Goal: Task Accomplishment & Management: Manage account settings

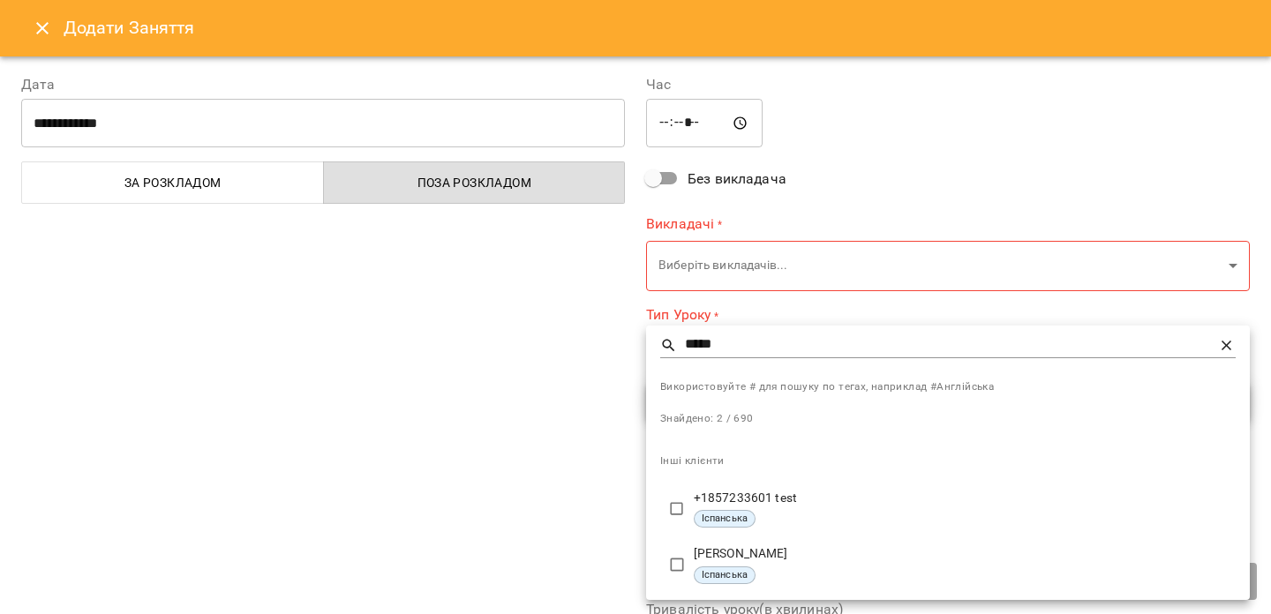
scroll to position [281, 0]
click at [34, 37] on div at bounding box center [635, 307] width 1271 height 614
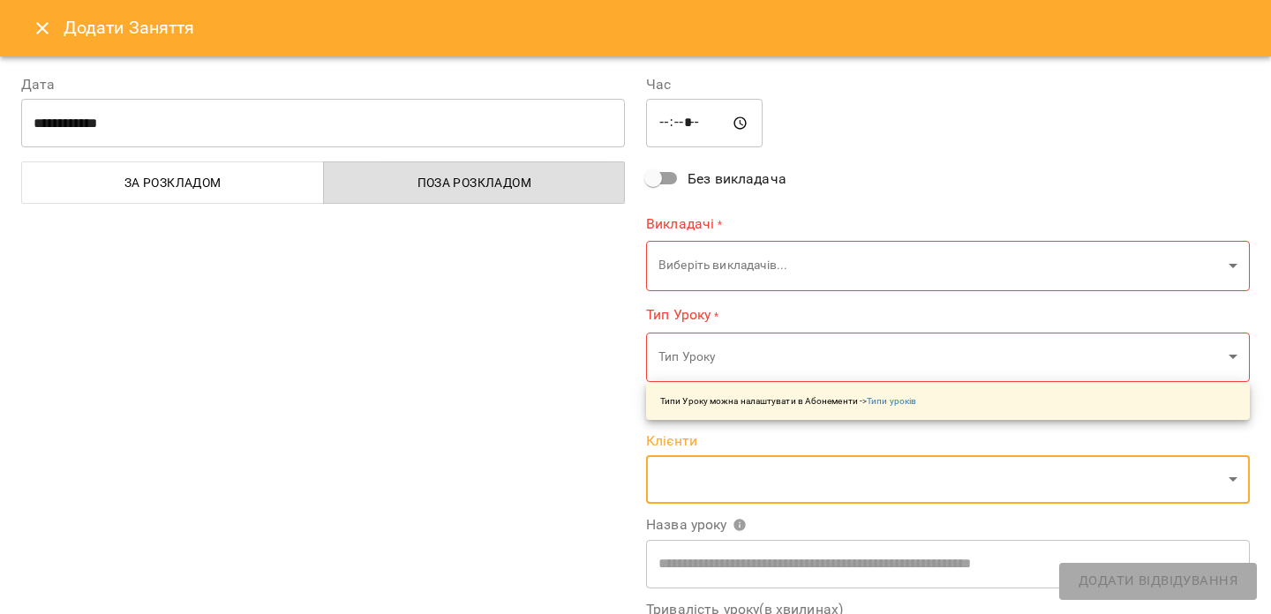
click at [40, 17] on button "Close" at bounding box center [42, 28] width 42 height 42
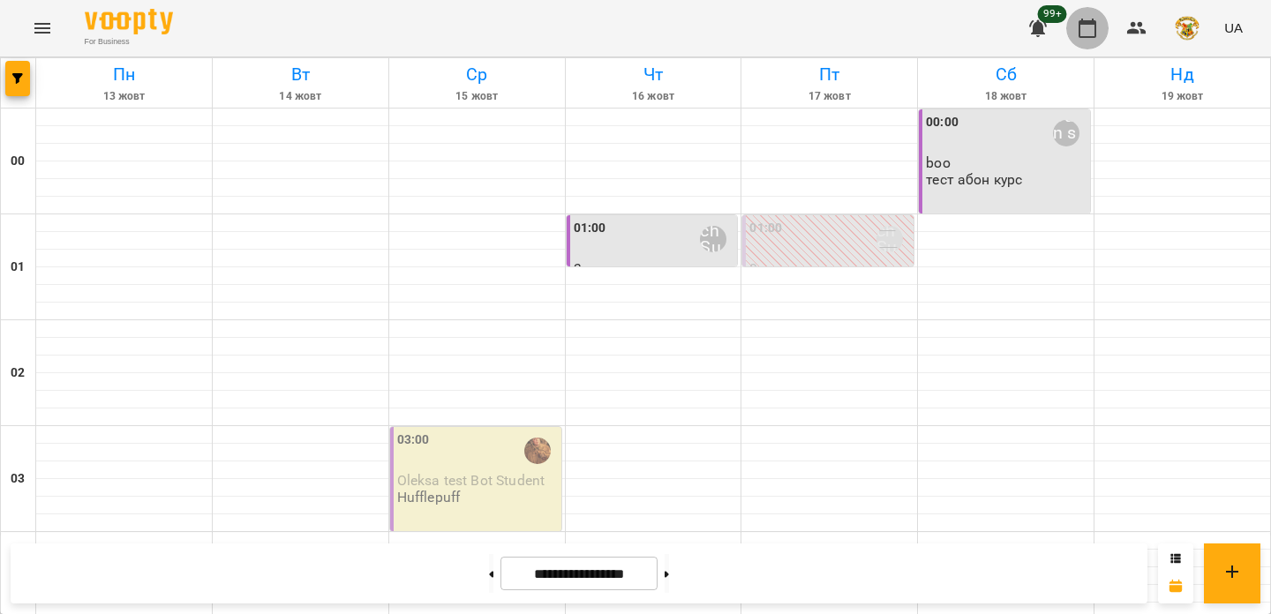
click at [1097, 32] on icon "button" at bounding box center [1087, 28] width 21 height 21
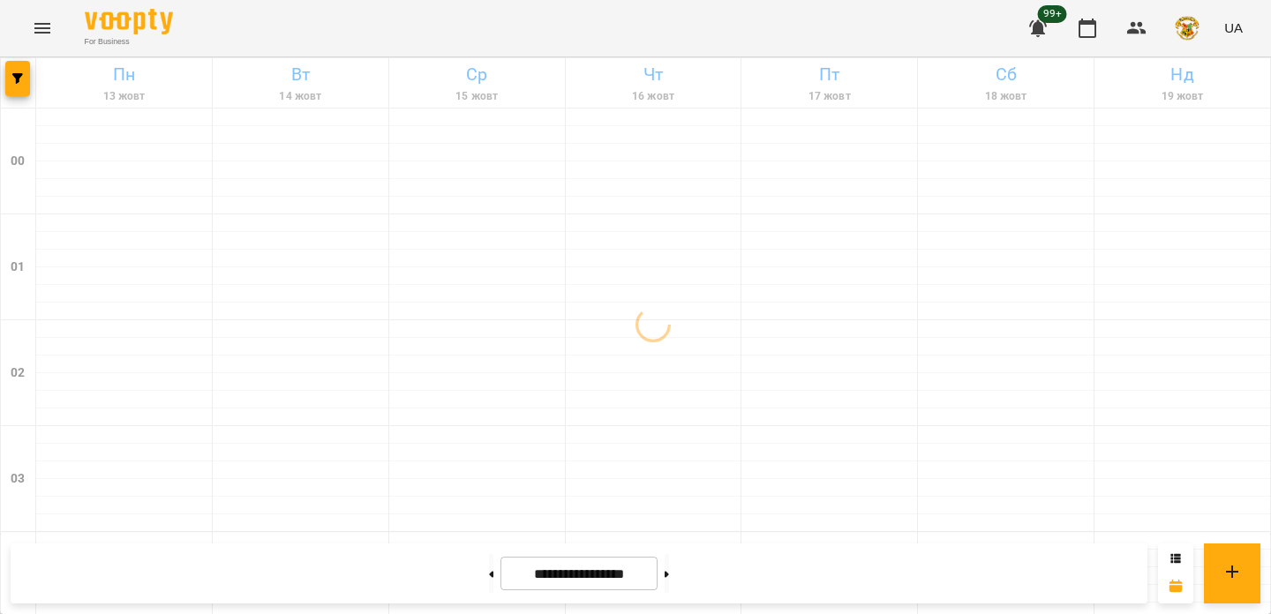
click at [1159, 25] on div "99+ UA" at bounding box center [1133, 28] width 233 height 46
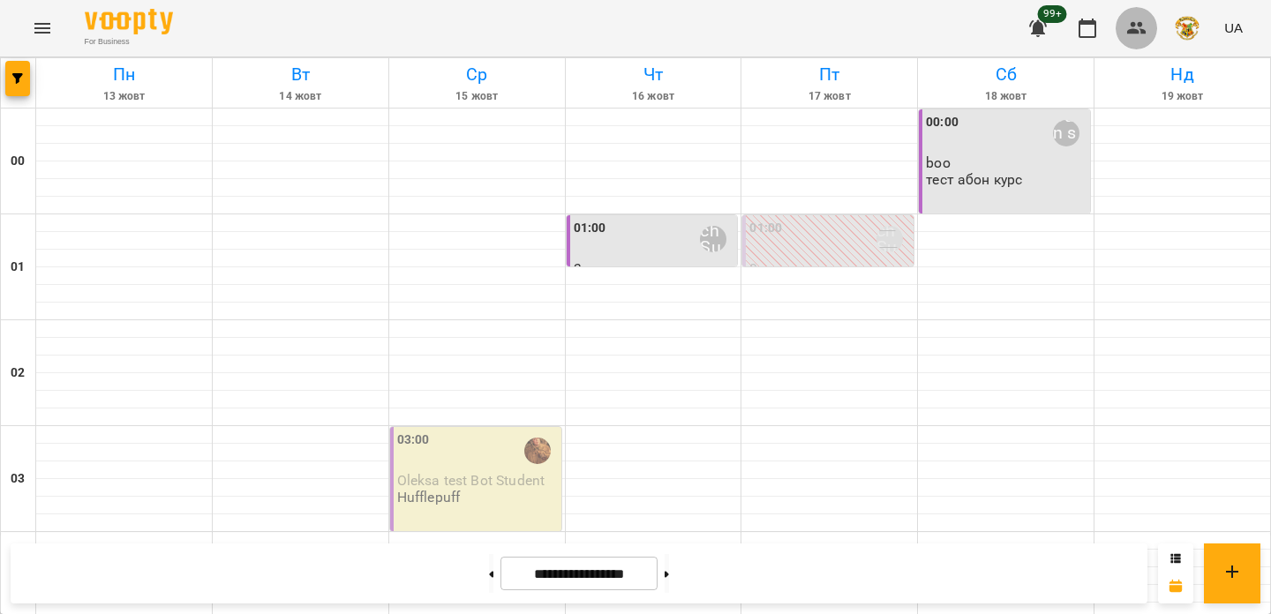
click at [1141, 25] on icon "button" at bounding box center [1136, 28] width 19 height 12
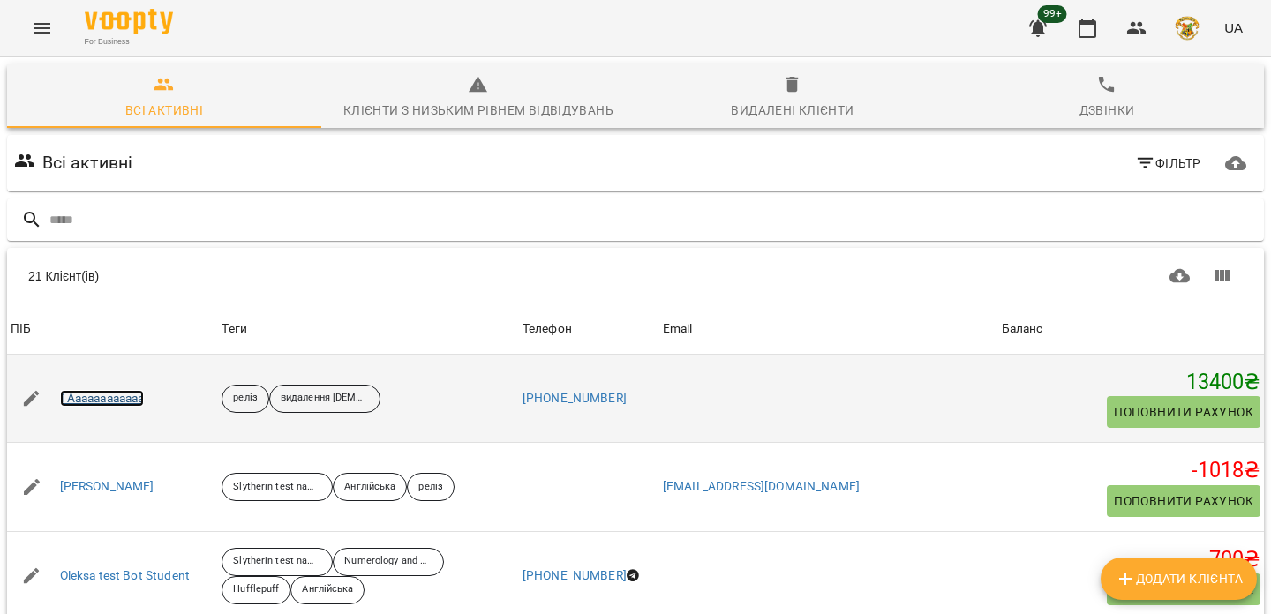
click at [101, 402] on link "1Aaaaaaaaaaaa" at bounding box center [102, 399] width 85 height 18
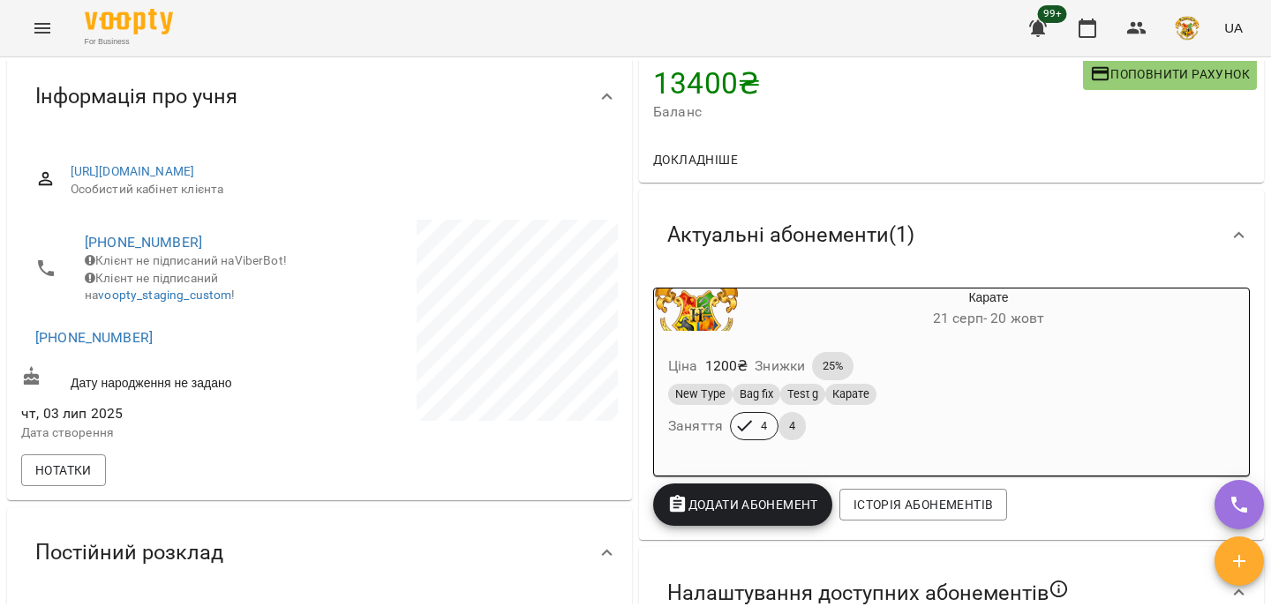
scroll to position [152, 0]
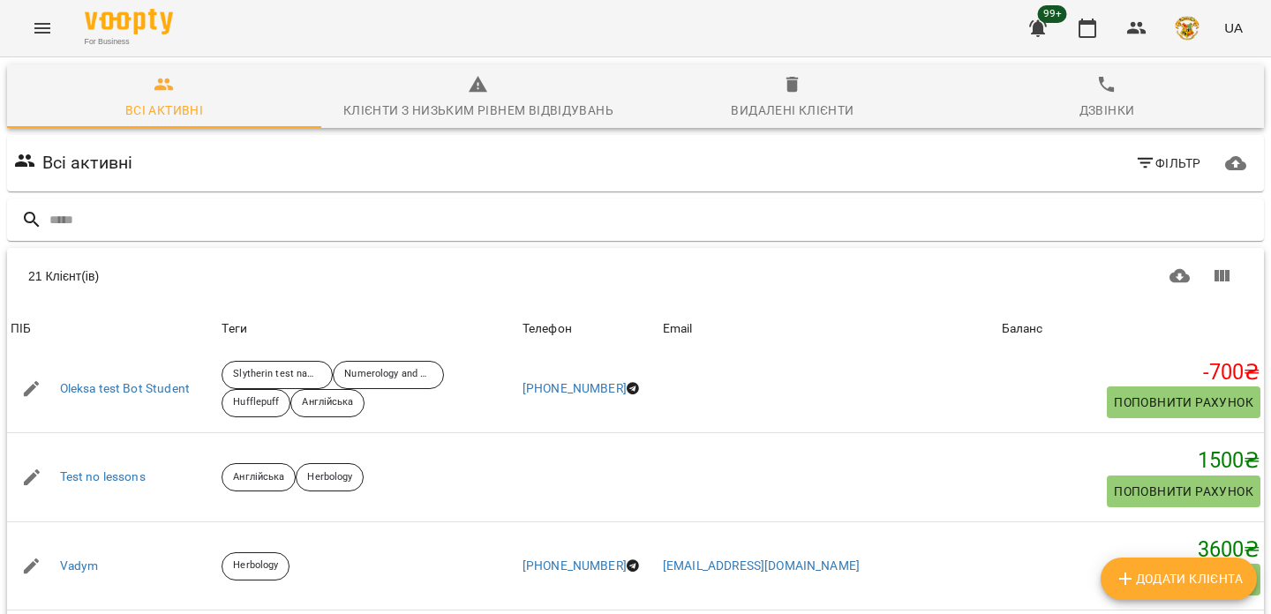
scroll to position [96, 0]
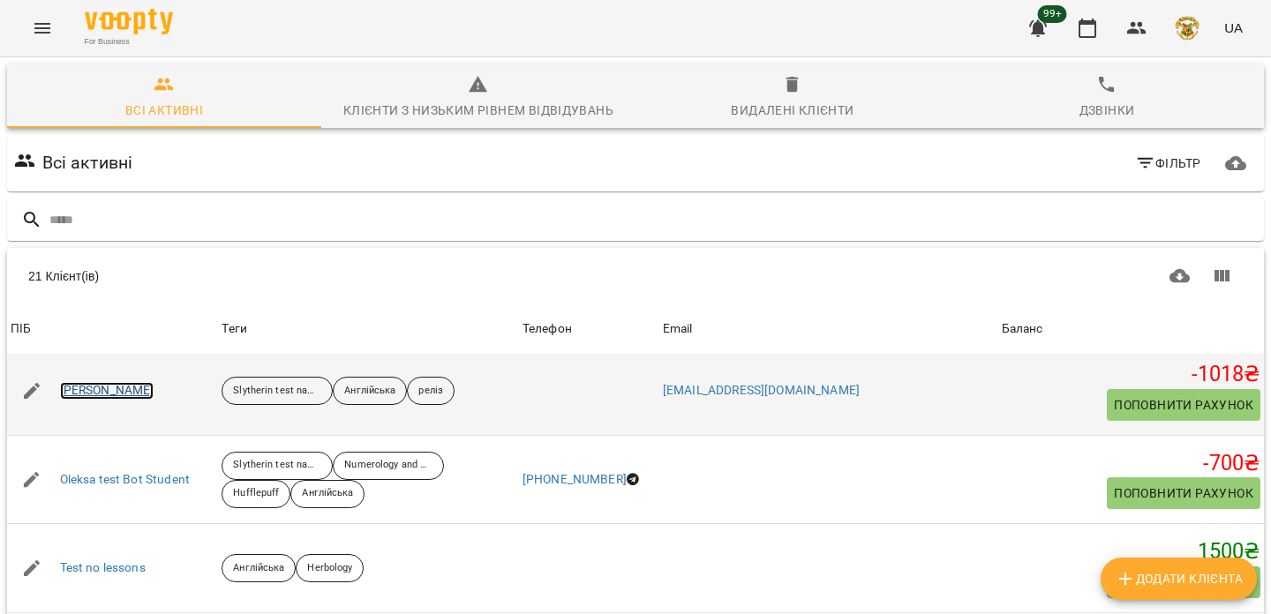
click at [72, 391] on link "[PERSON_NAME]" at bounding box center [107, 391] width 94 height 18
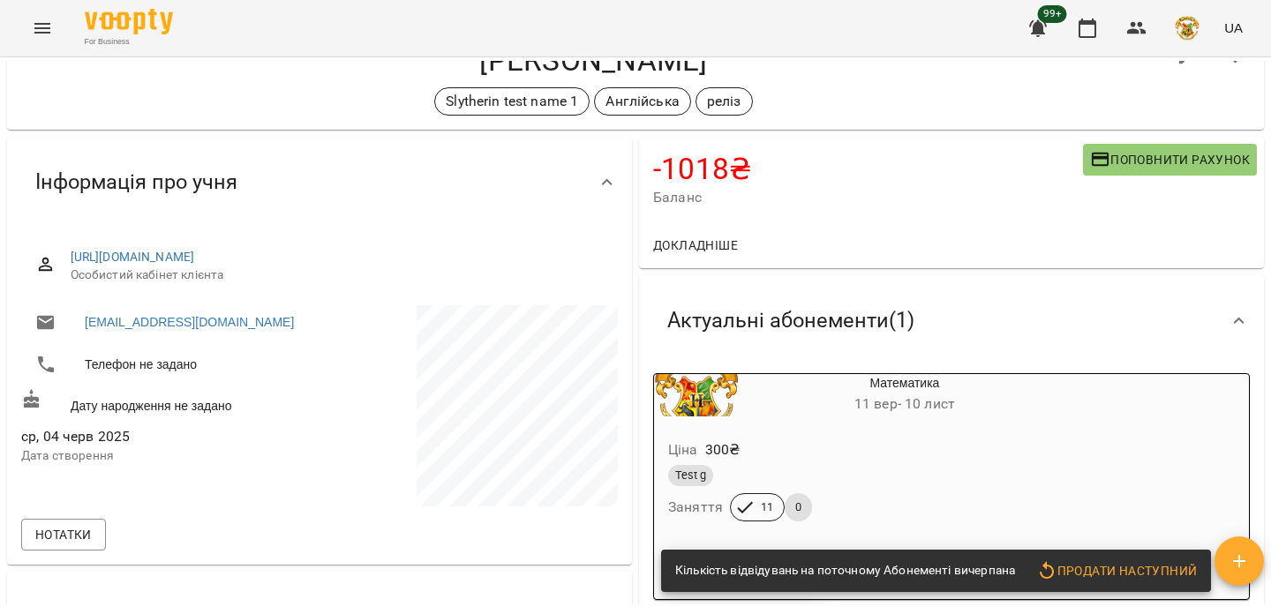
scroll to position [65, 0]
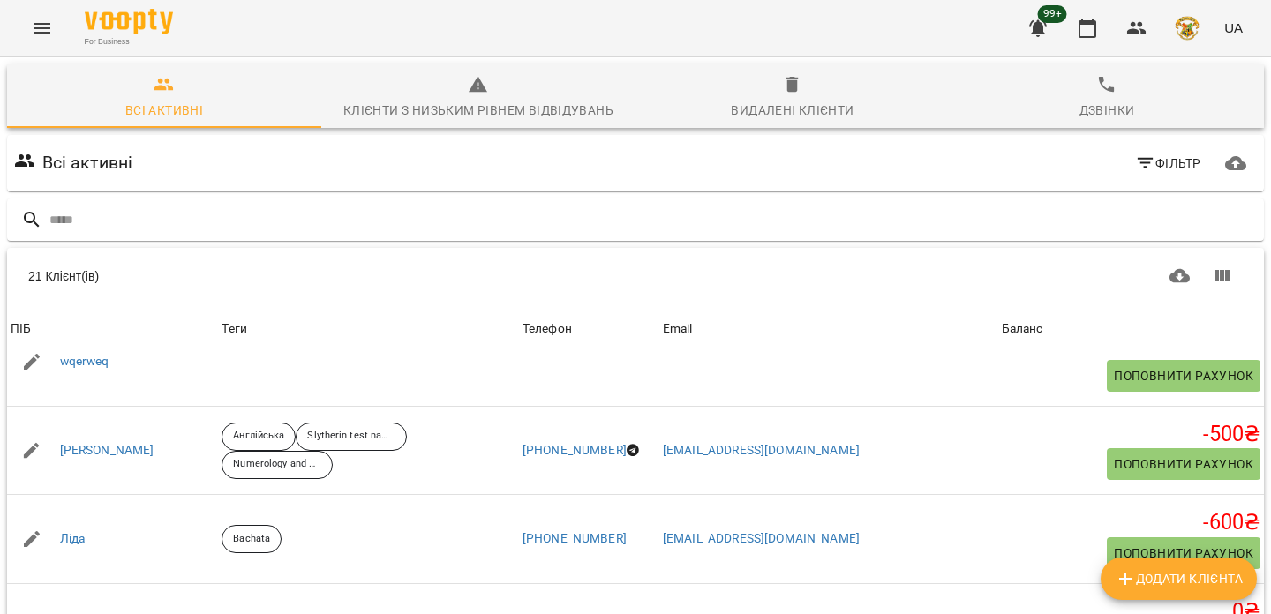
scroll to position [836, 0]
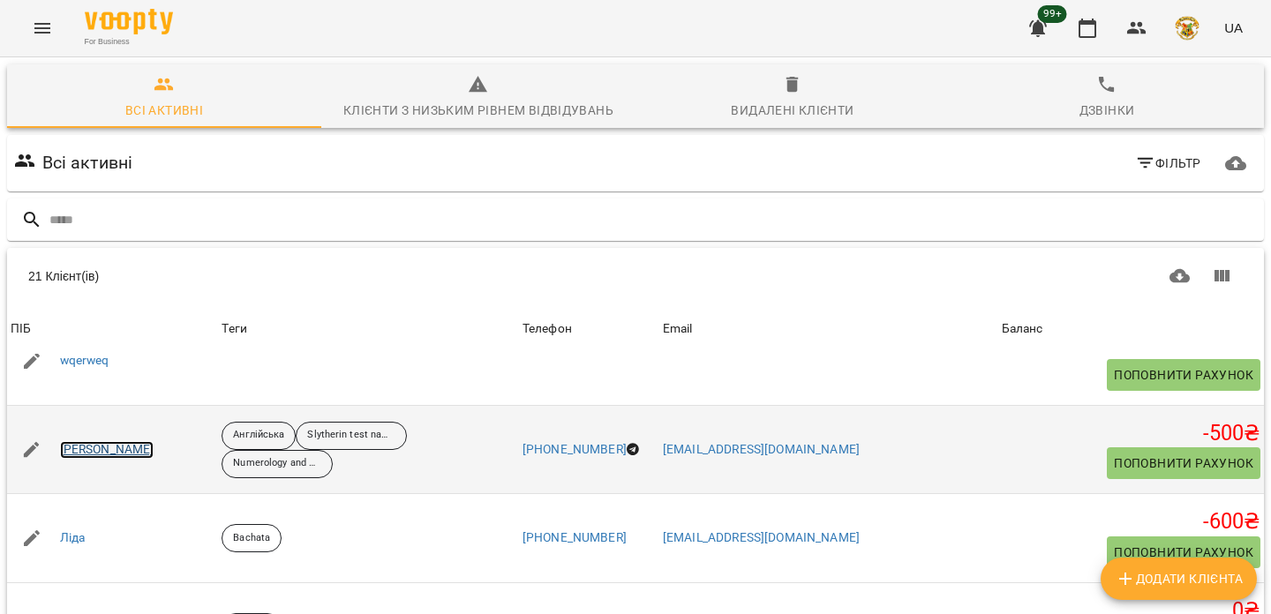
click at [89, 444] on link "[PERSON_NAME]" at bounding box center [107, 450] width 94 height 18
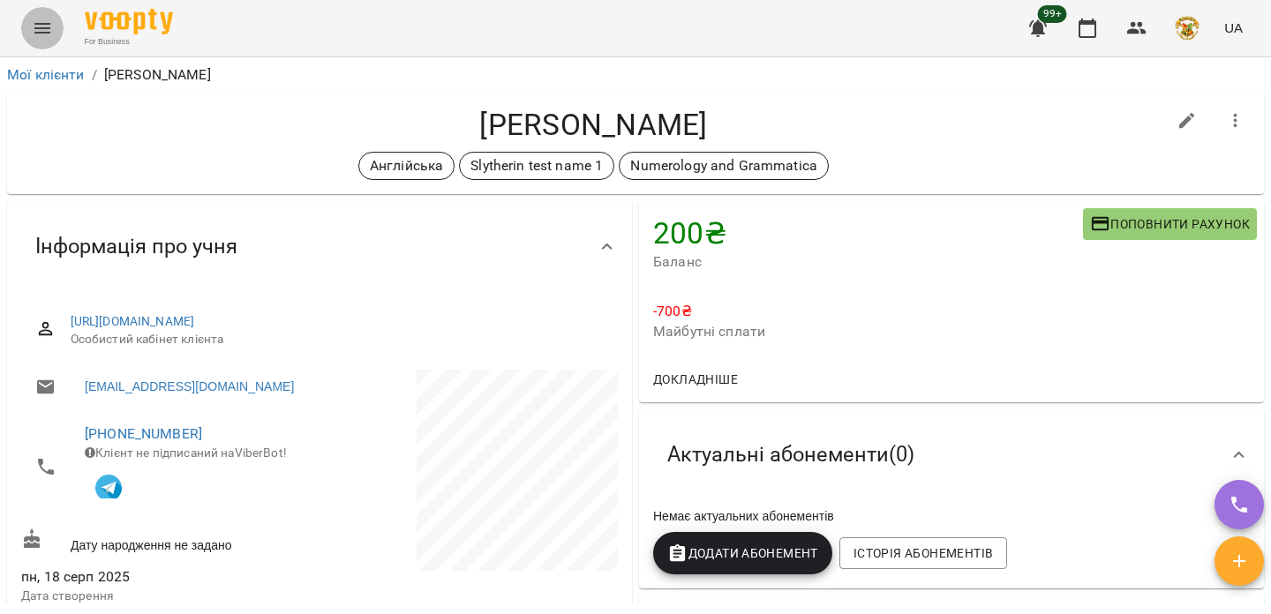
click at [29, 32] on button "Menu" at bounding box center [42, 28] width 42 height 42
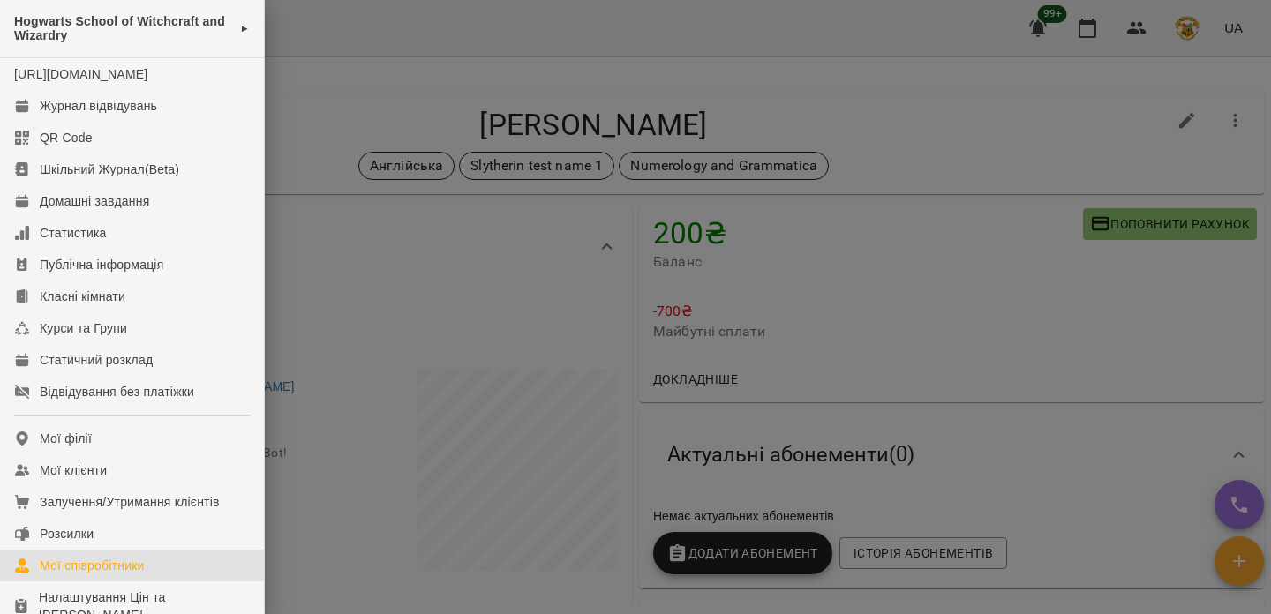
click at [112, 575] on div "Мої співробітники" at bounding box center [92, 566] width 105 height 18
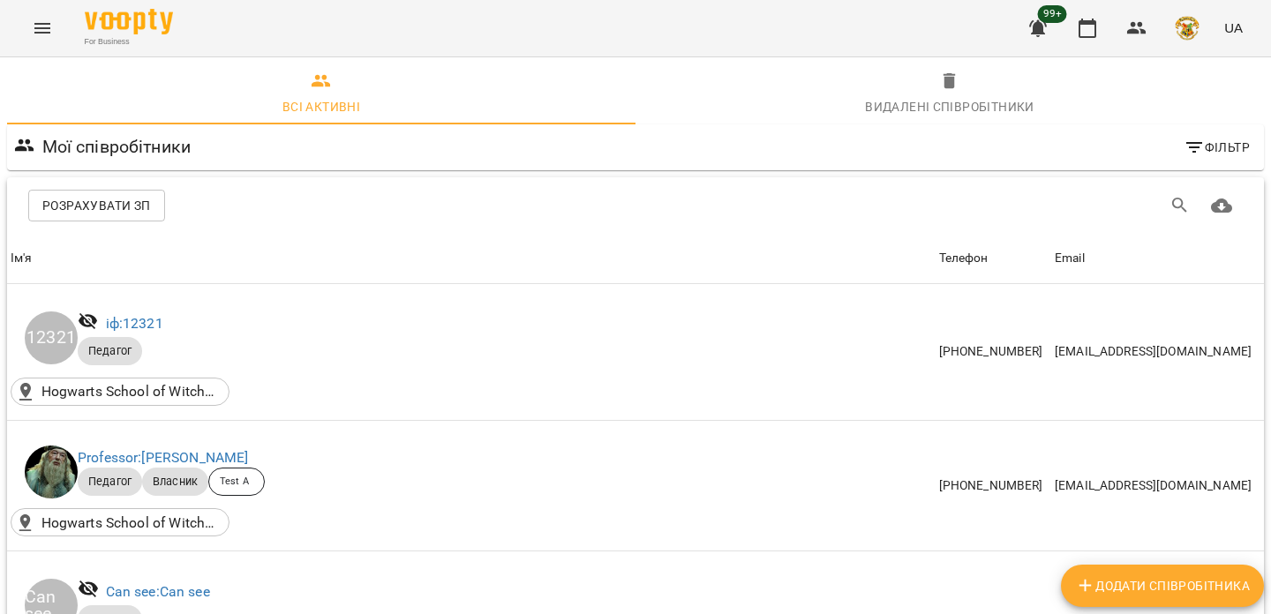
scroll to position [2606, 0]
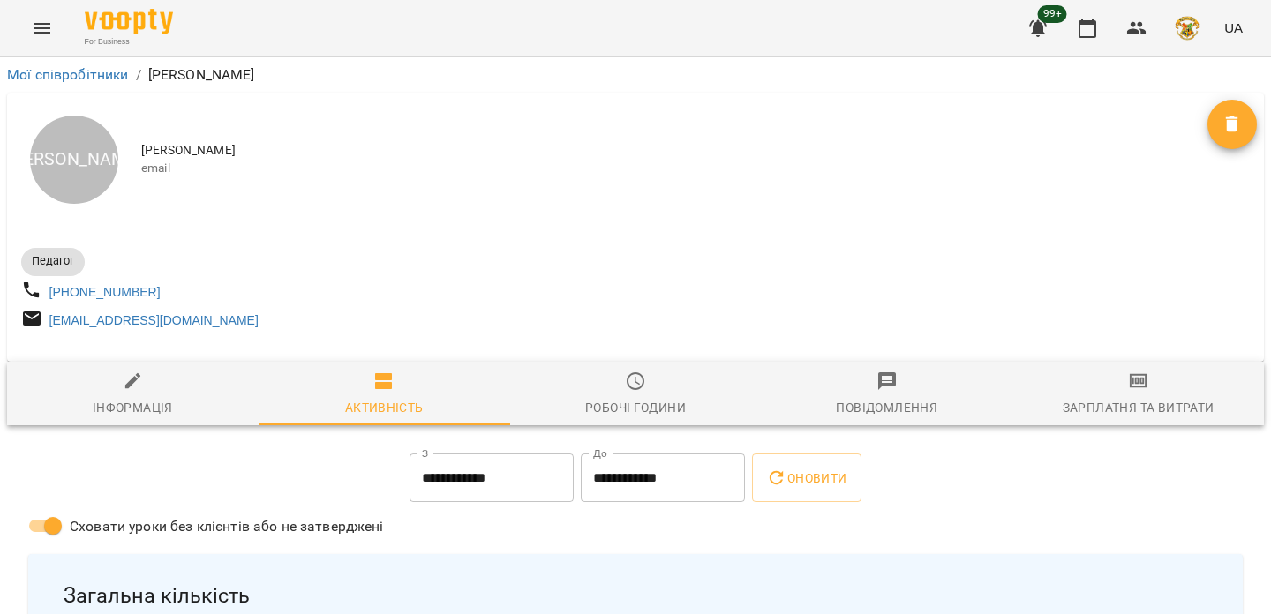
click at [133, 404] on span "Інформація" at bounding box center [133, 395] width 230 height 48
select select "**"
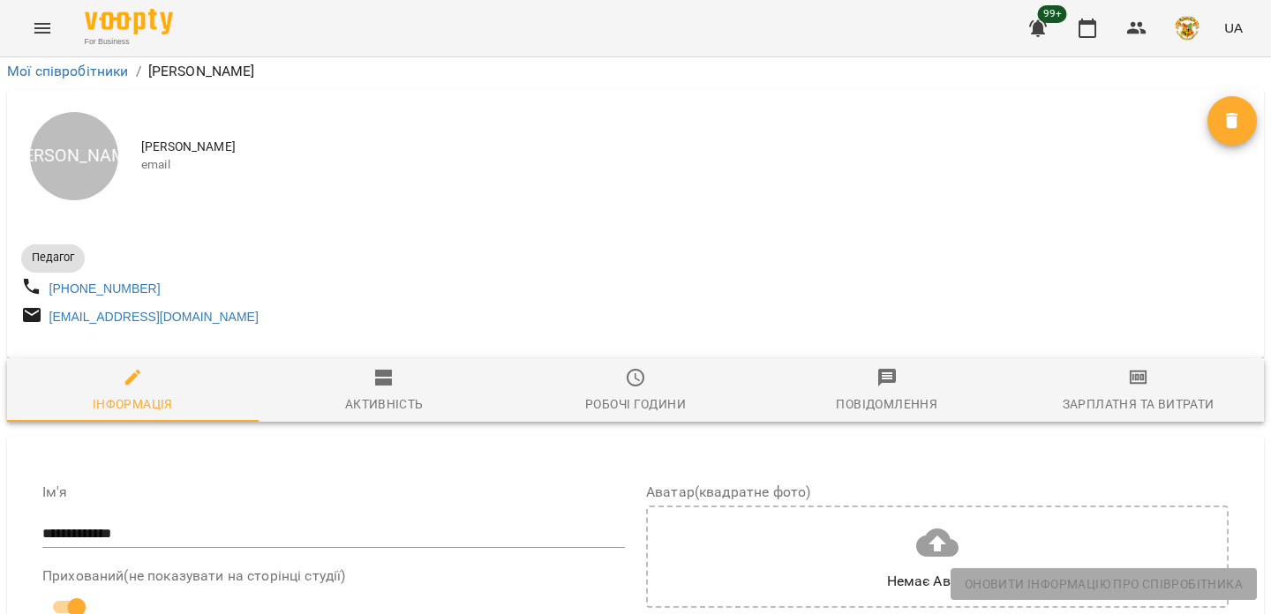
scroll to position [848, 0]
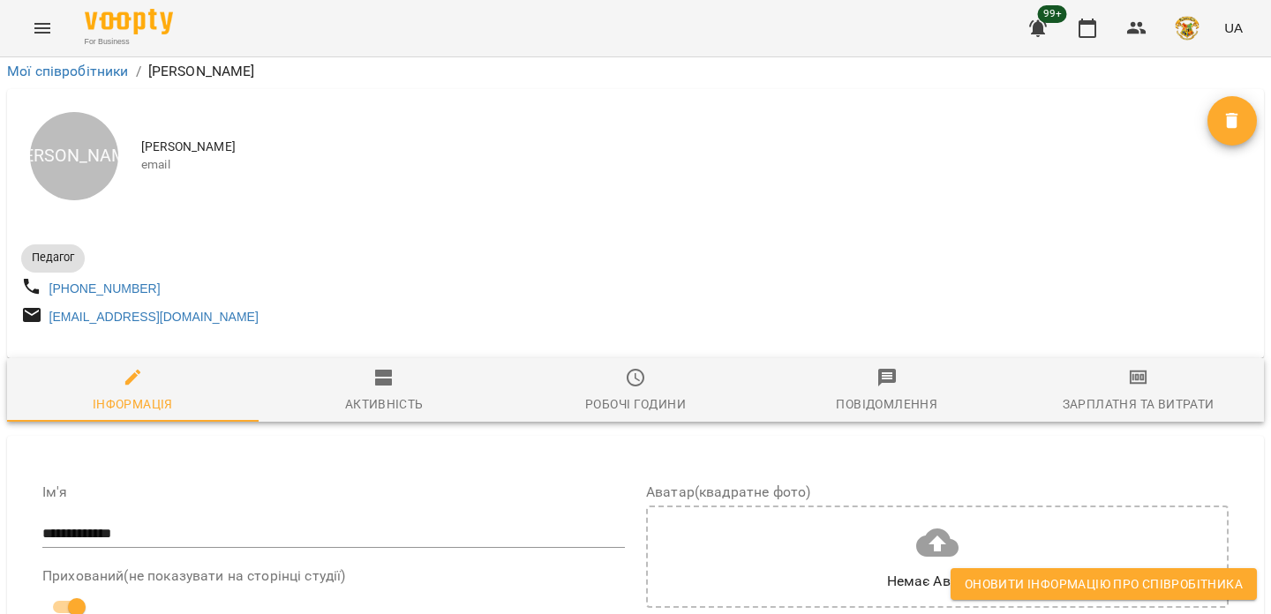
click at [1084, 582] on span "Оновити інформацію про співробітника" at bounding box center [1104, 584] width 278 height 21
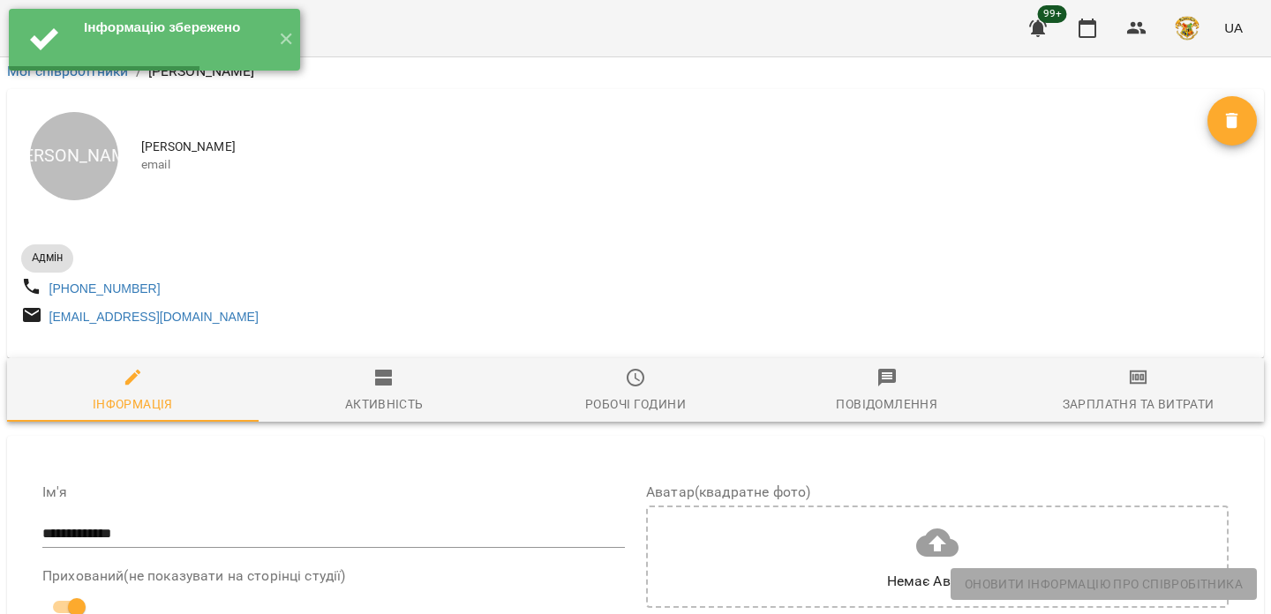
scroll to position [0, 0]
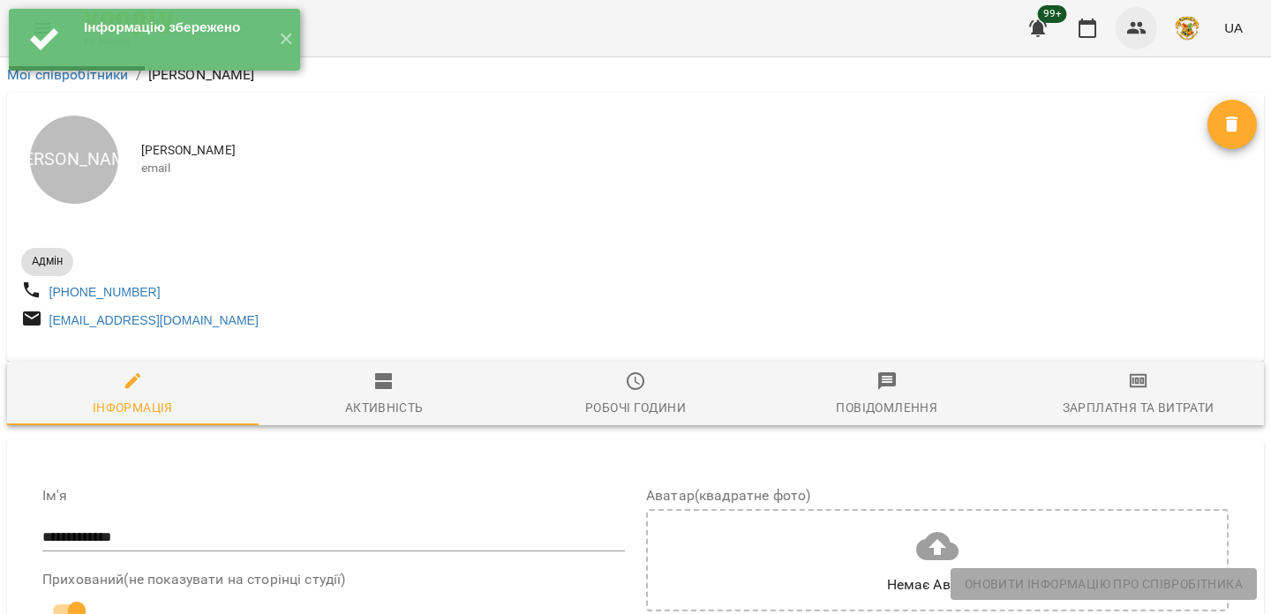
click at [1134, 29] on icon "button" at bounding box center [1136, 28] width 19 height 12
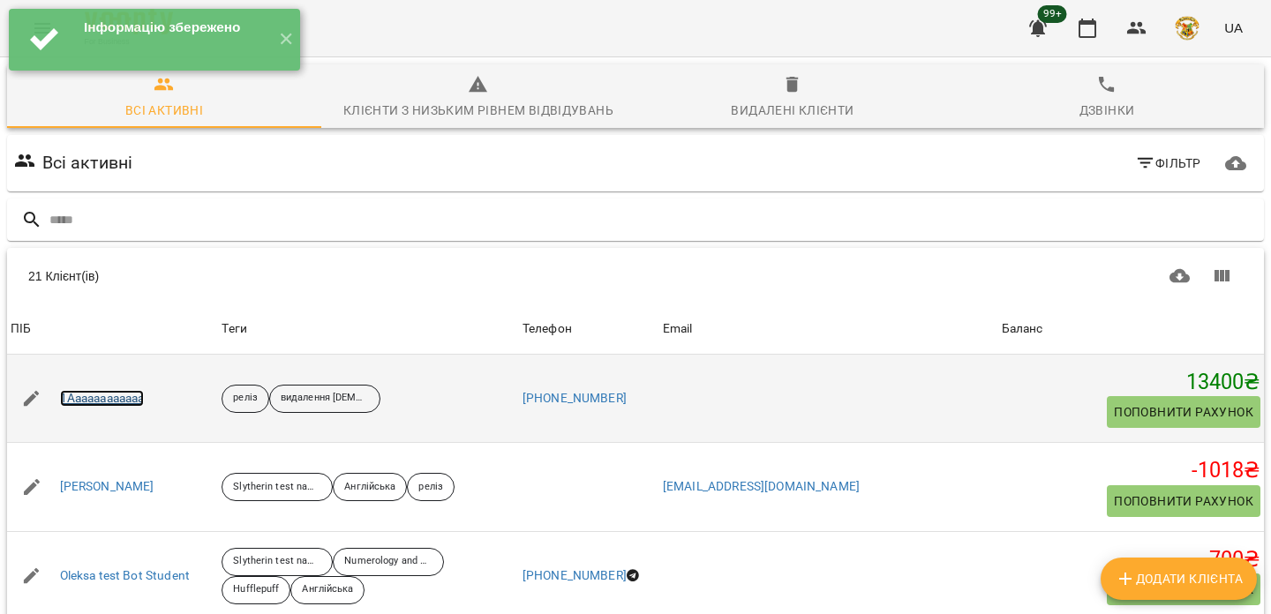
click at [91, 394] on link "1Aaaaaaaaaaaa" at bounding box center [102, 399] width 85 height 18
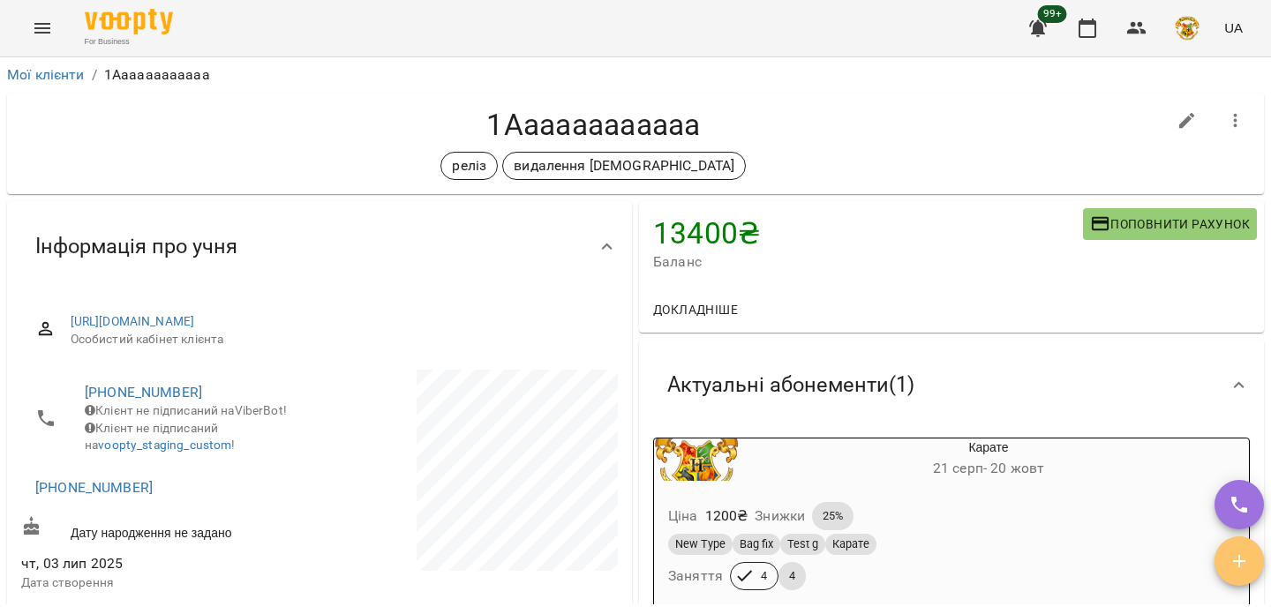
click at [1224, 552] on span "button" at bounding box center [1238, 561] width 49 height 21
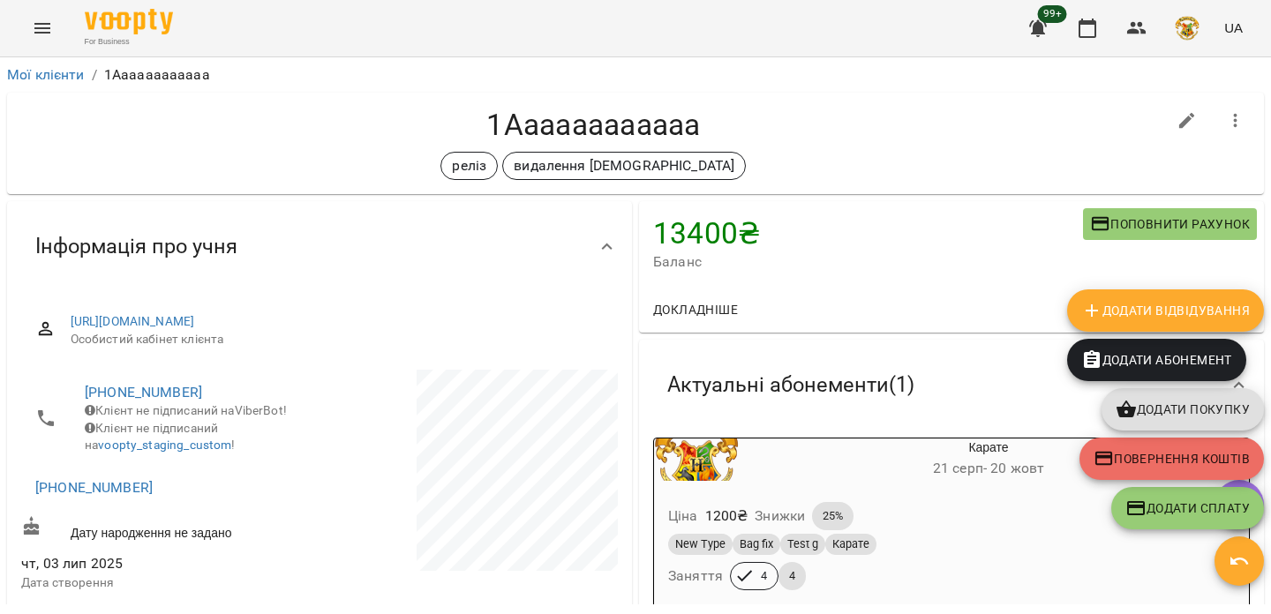
click at [1144, 316] on span "Додати Відвідування" at bounding box center [1165, 310] width 169 height 21
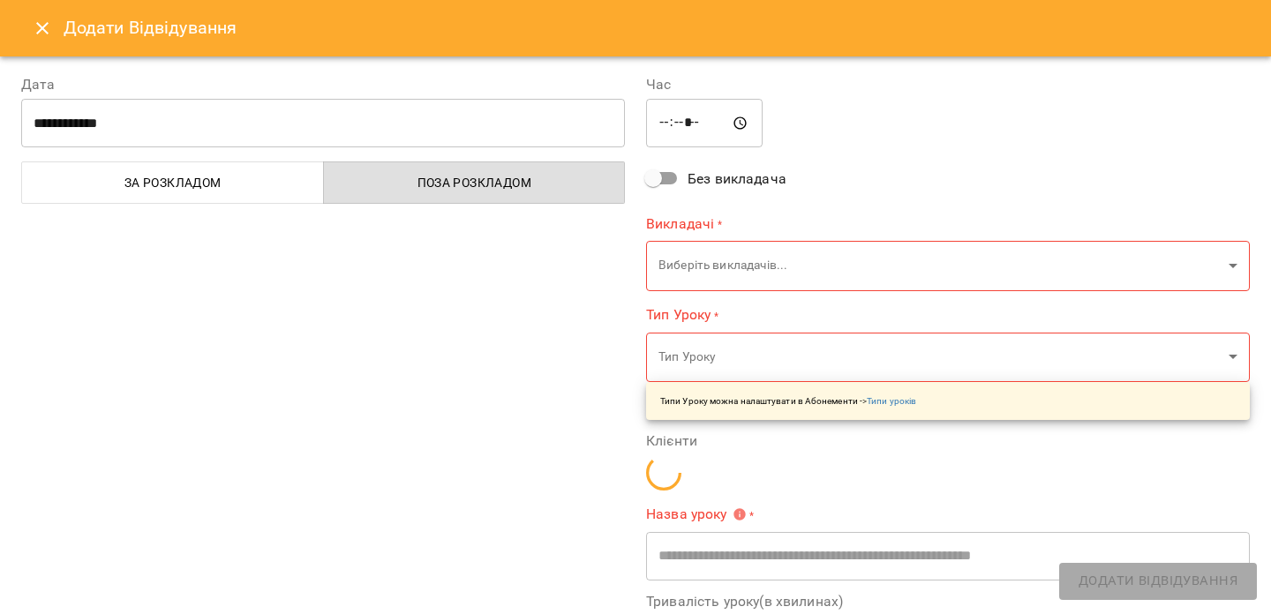
type input "**********"
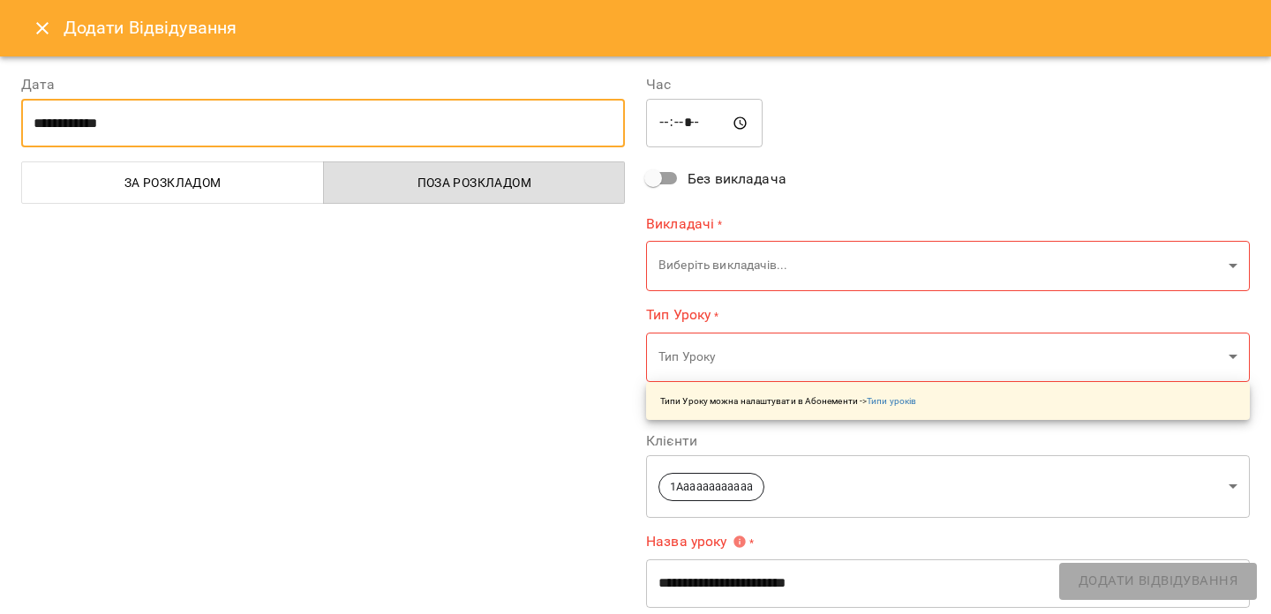
click at [158, 109] on input "**********" at bounding box center [323, 123] width 604 height 49
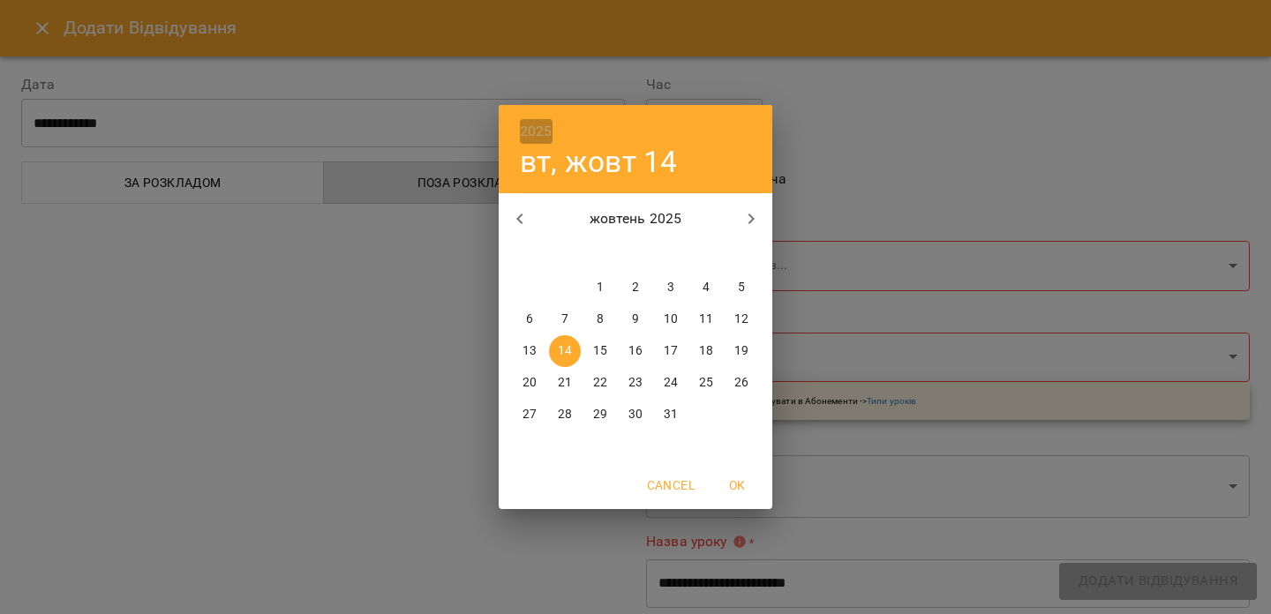
click at [520, 123] on h6 "2025" at bounding box center [536, 131] width 33 height 25
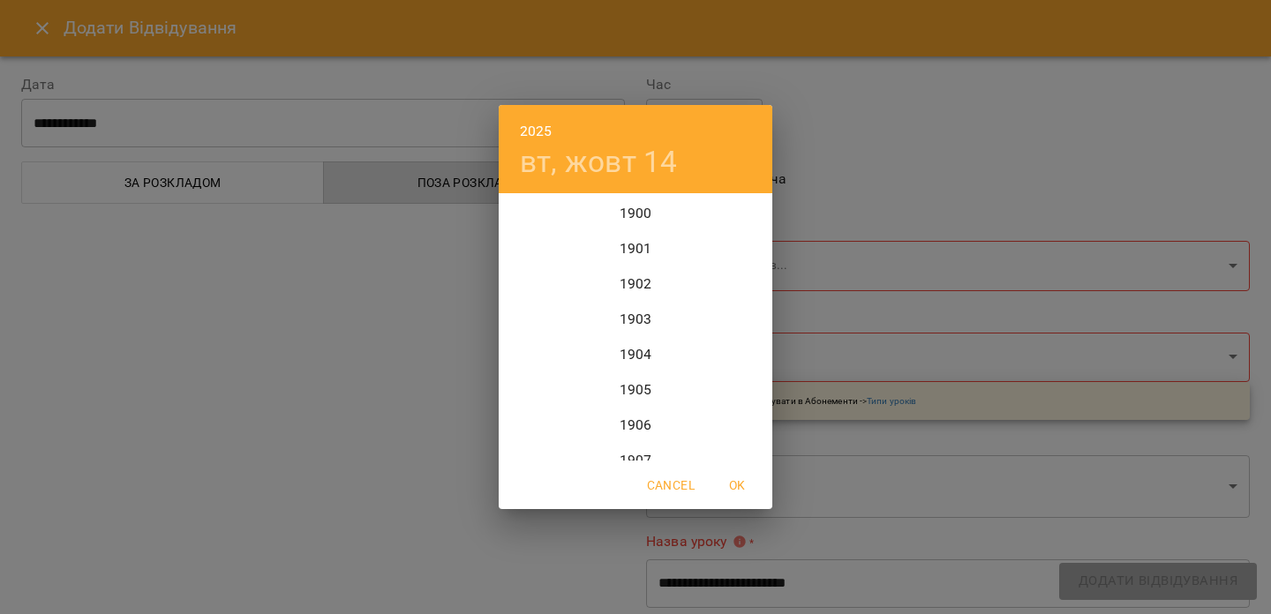
scroll to position [4307, 0]
click at [645, 282] on div "2024" at bounding box center [636, 284] width 274 height 35
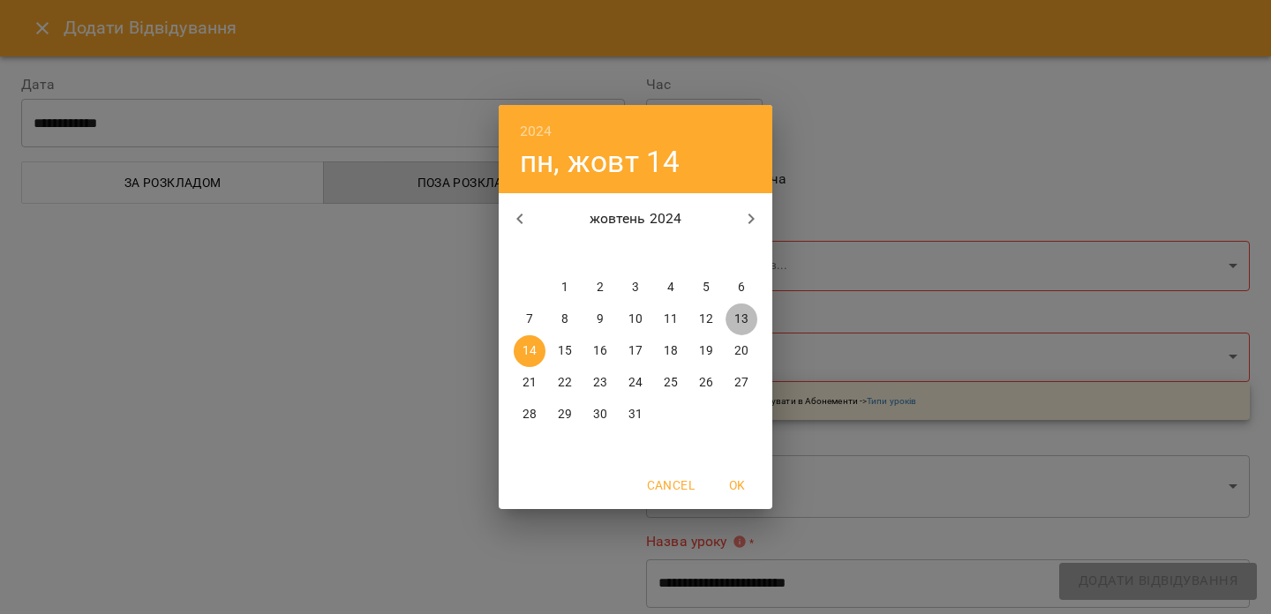
click at [744, 320] on p "13" at bounding box center [741, 320] width 14 height 18
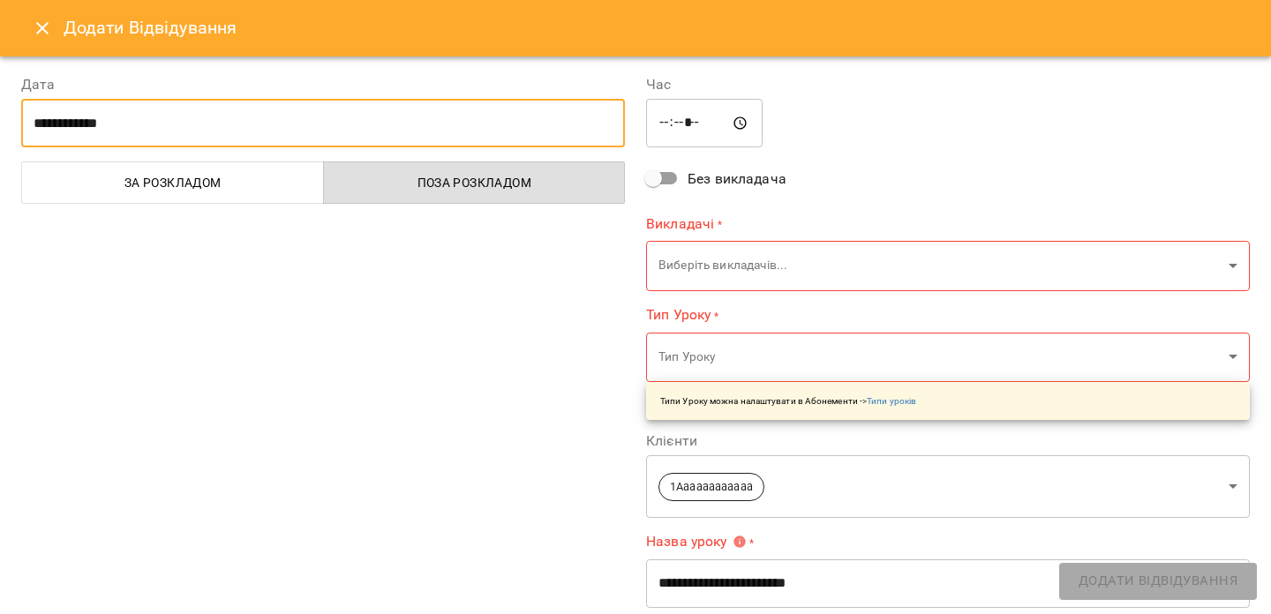
click at [475, 110] on input "**********" at bounding box center [323, 123] width 604 height 49
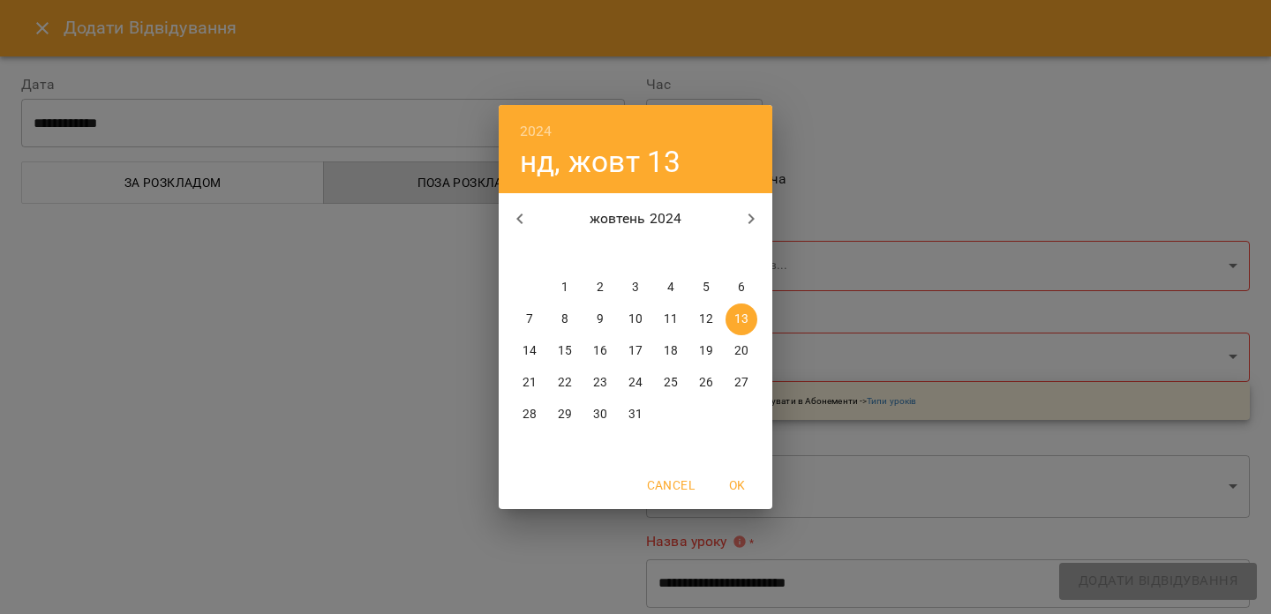
click at [528, 353] on p "14" at bounding box center [529, 351] width 14 height 18
type input "**********"
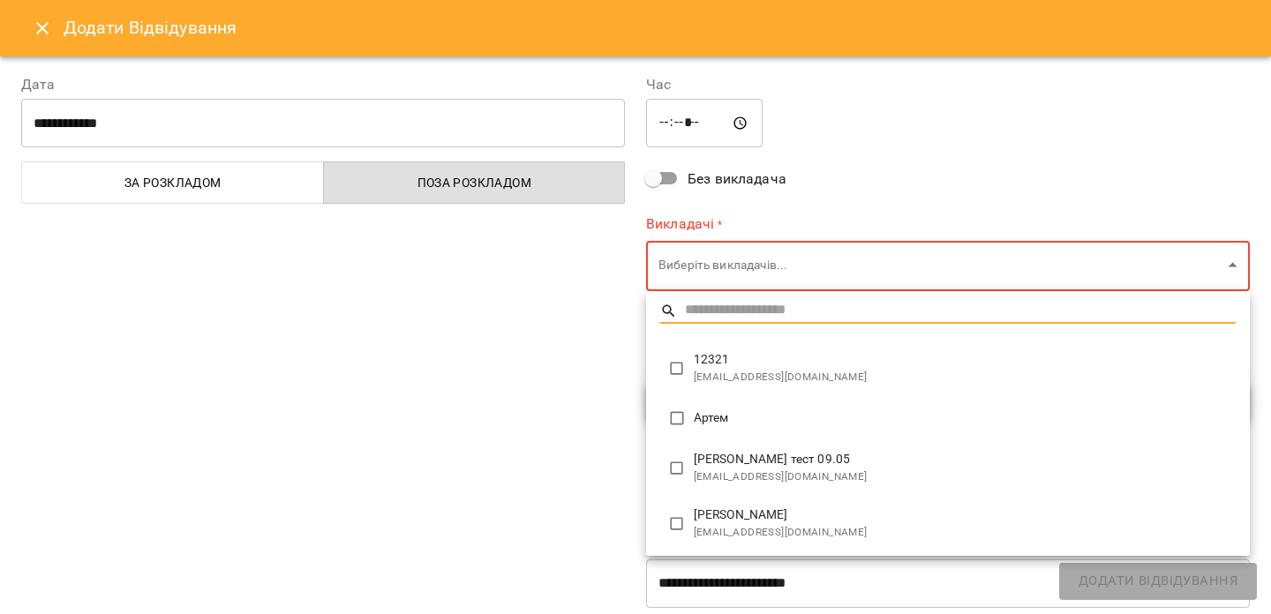
click at [713, 278] on body "For Business 99+ UA Мої клієнти / 1Aaaaaaaaaaaa 1Aaaaaaaaaaaa реліз видалення т…" at bounding box center [635, 336] width 1271 height 672
type input "**********"
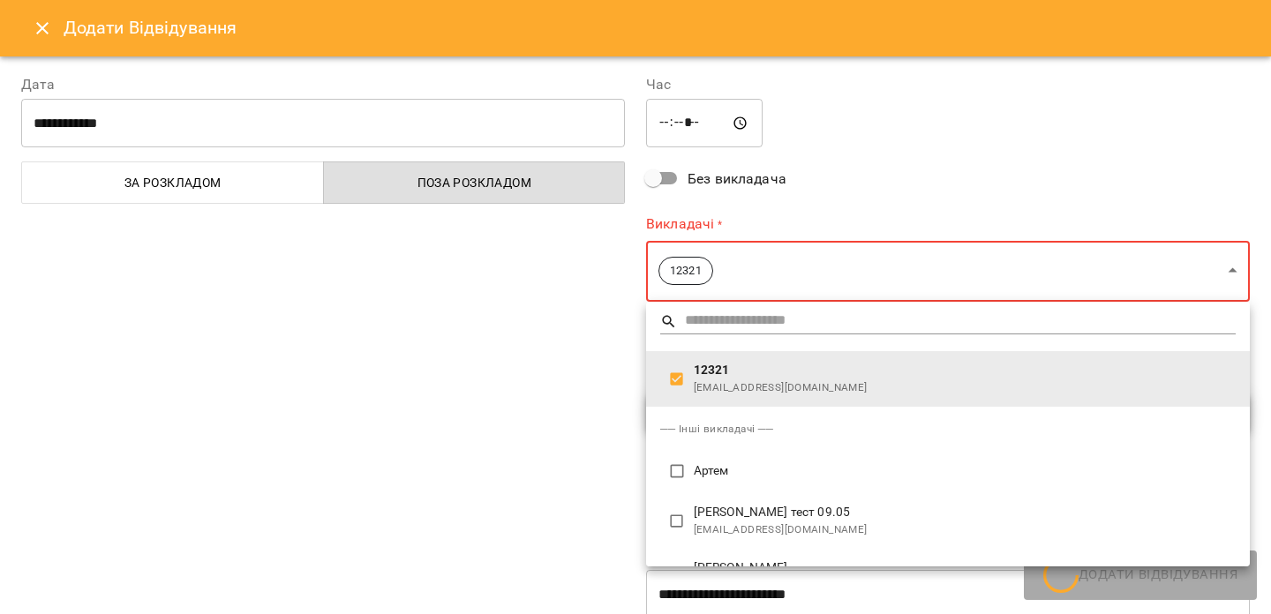
click at [572, 361] on div at bounding box center [635, 307] width 1271 height 614
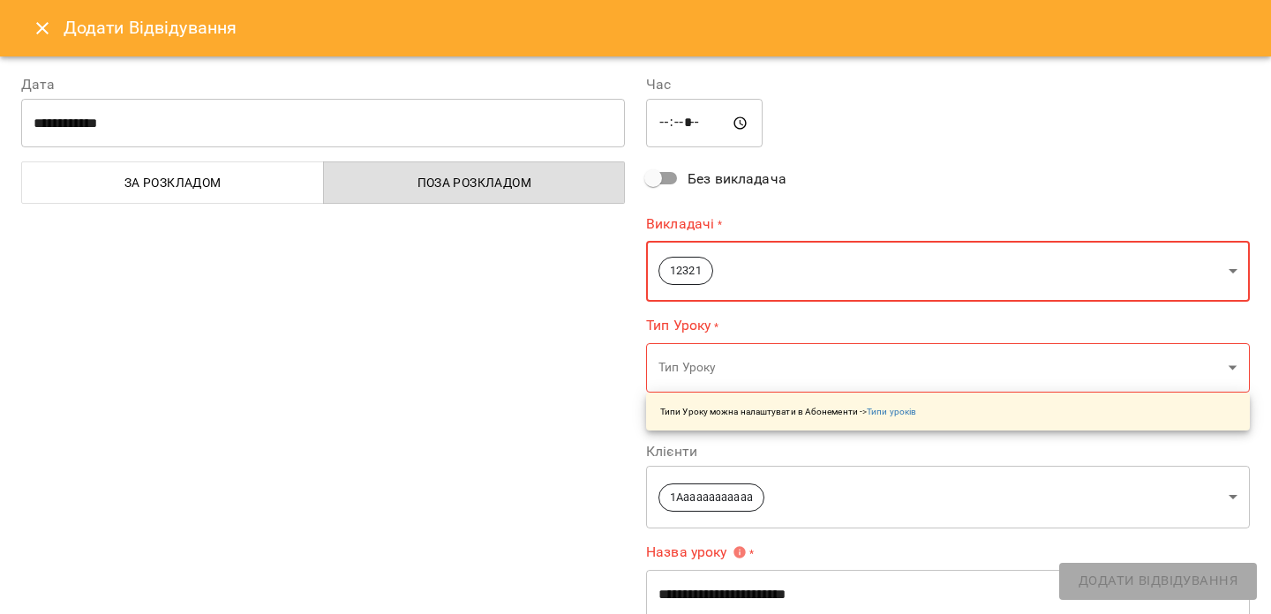
click at [692, 381] on body "For Business 99+ UA Мої клієнти / 1Aaaaaaaaaaaa 1Aaaaaaaaaaaa реліз видалення т…" at bounding box center [635, 336] width 1271 height 672
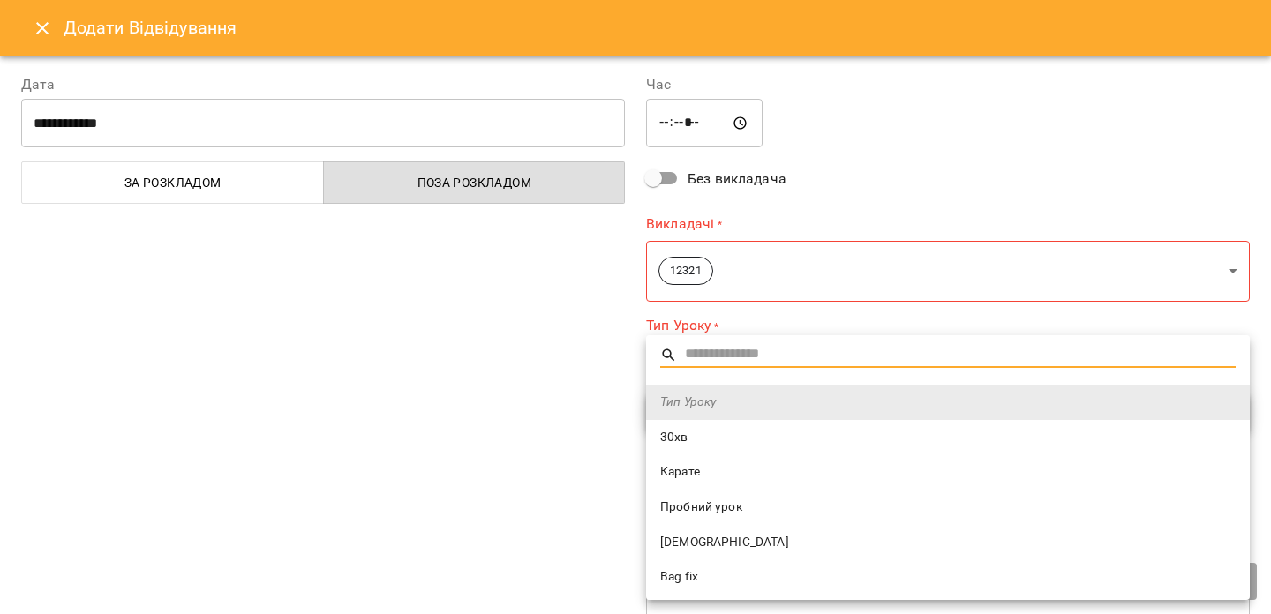
click at [682, 477] on span "Карате" at bounding box center [947, 472] width 575 height 18
type input "******"
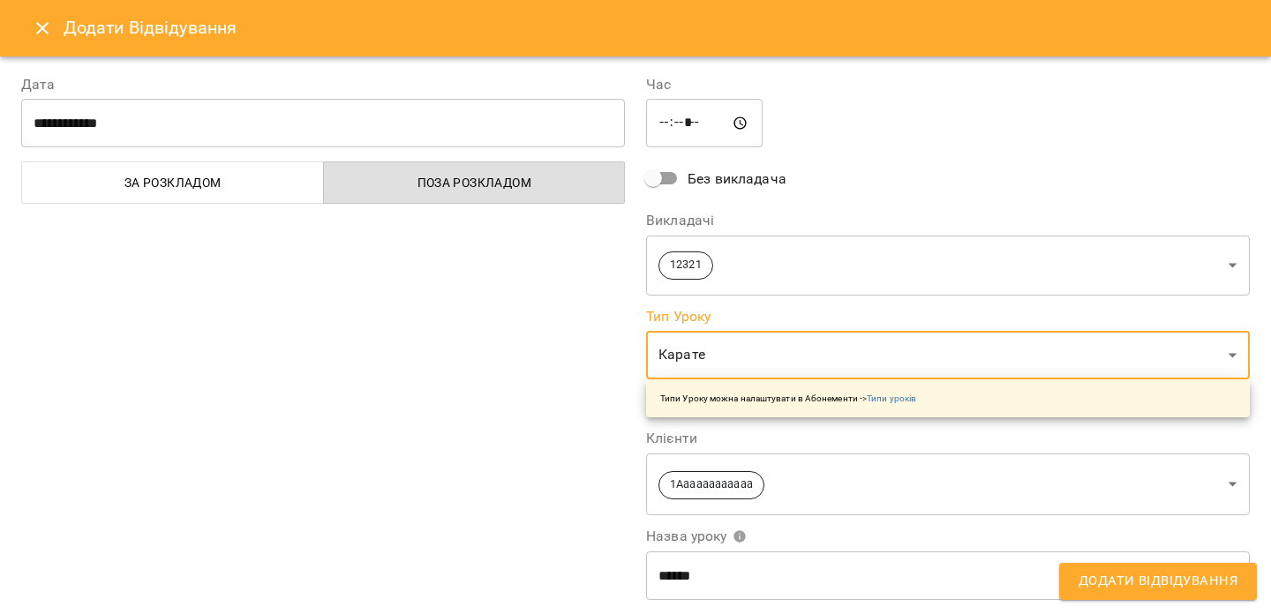
click at [547, 417] on div "**********" at bounding box center [323, 456] width 625 height 806
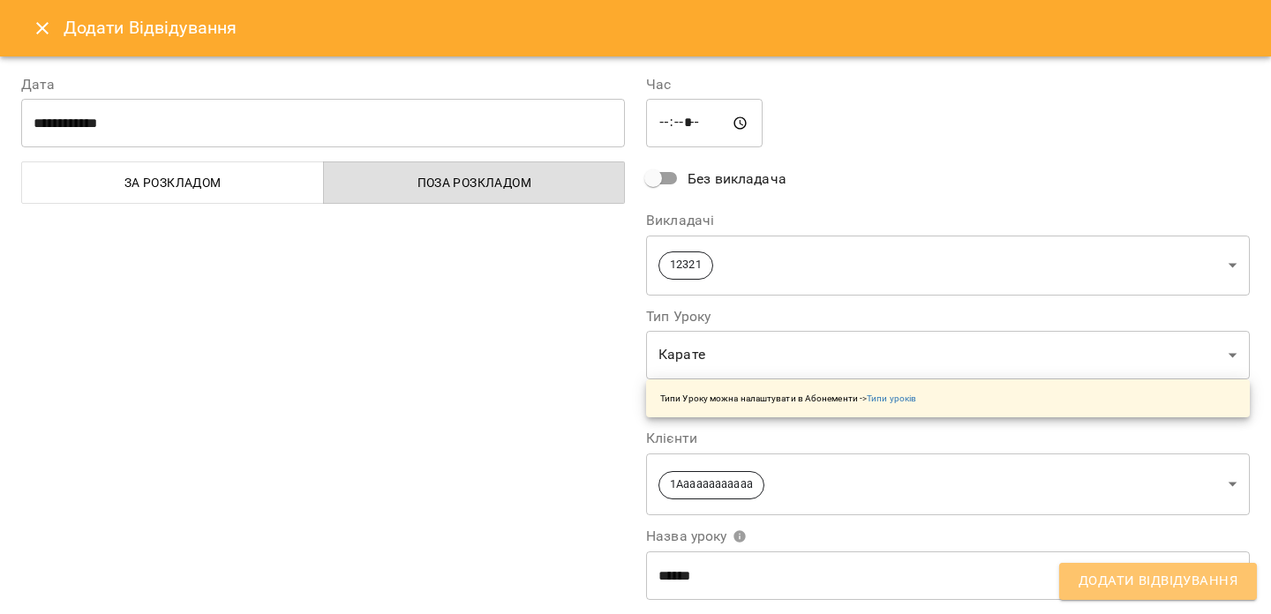
click at [1098, 581] on span "Додати Відвідування" at bounding box center [1157, 581] width 159 height 23
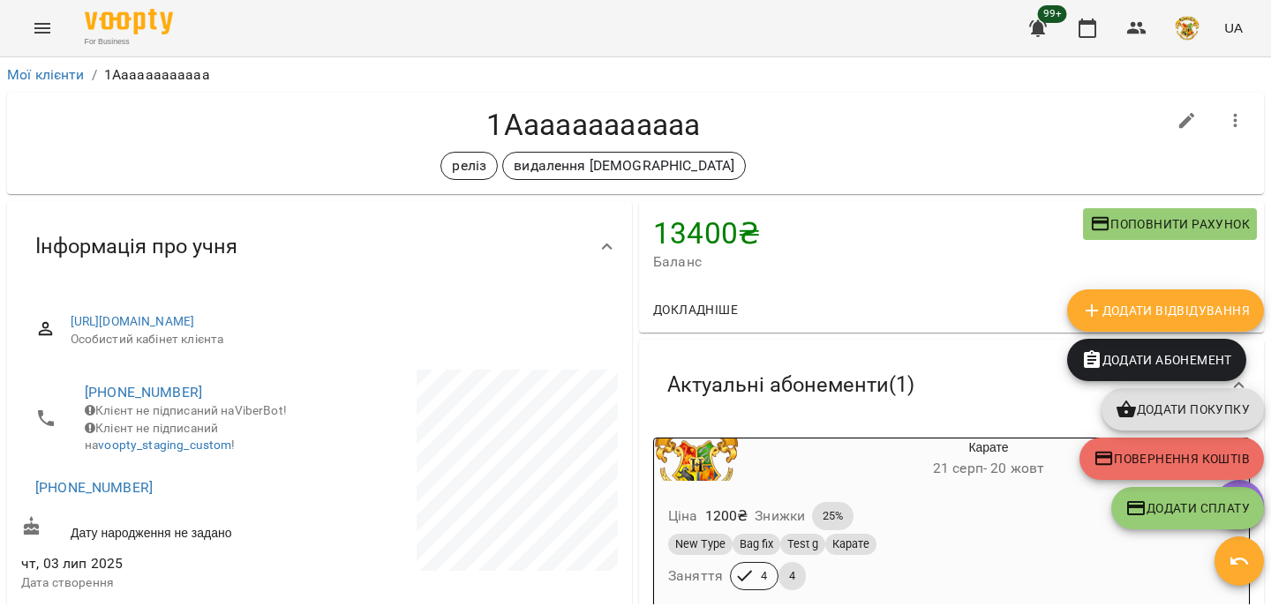
click at [1223, 563] on span "button" at bounding box center [1238, 561] width 49 height 21
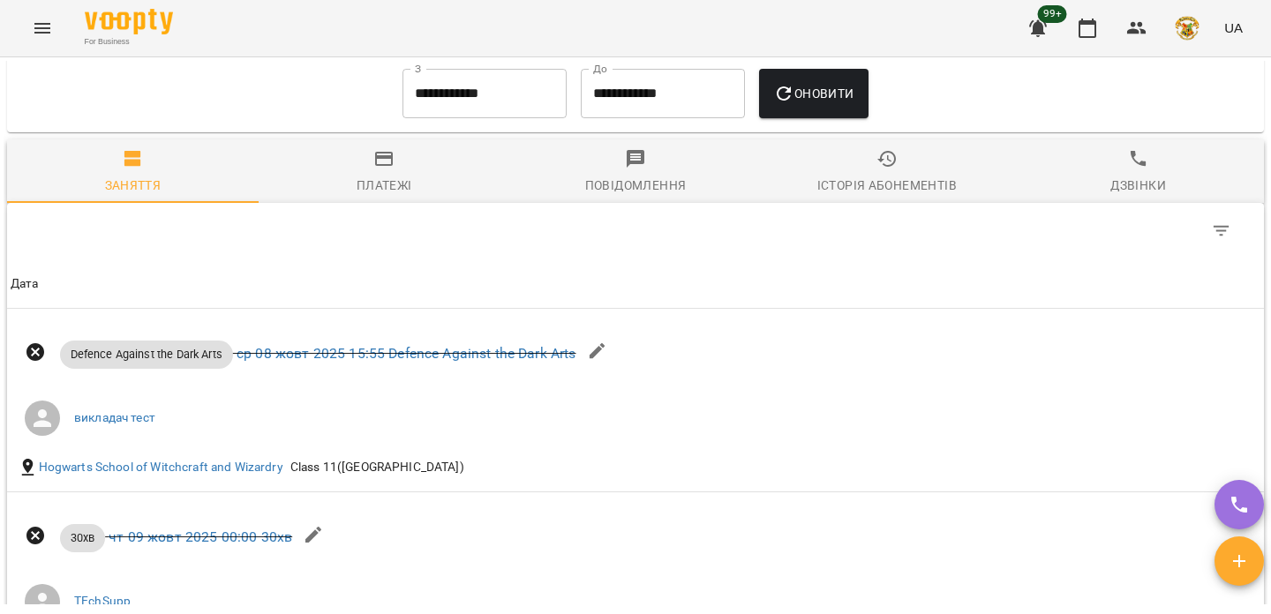
scroll to position [601, 0]
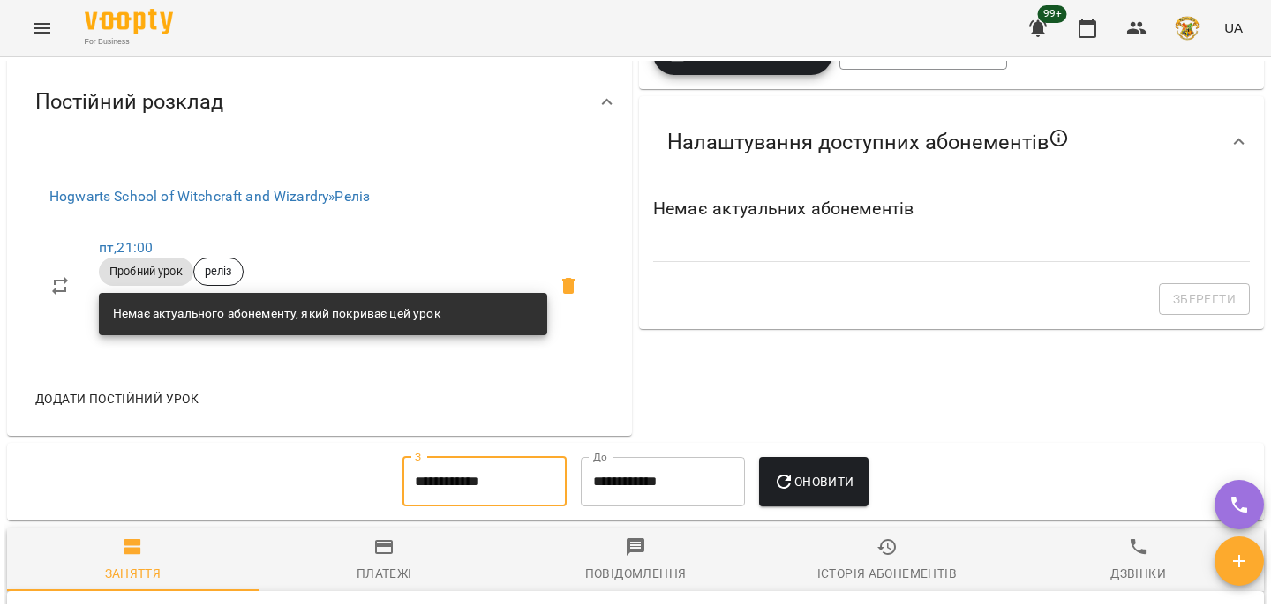
click at [516, 507] on input "**********" at bounding box center [484, 481] width 164 height 49
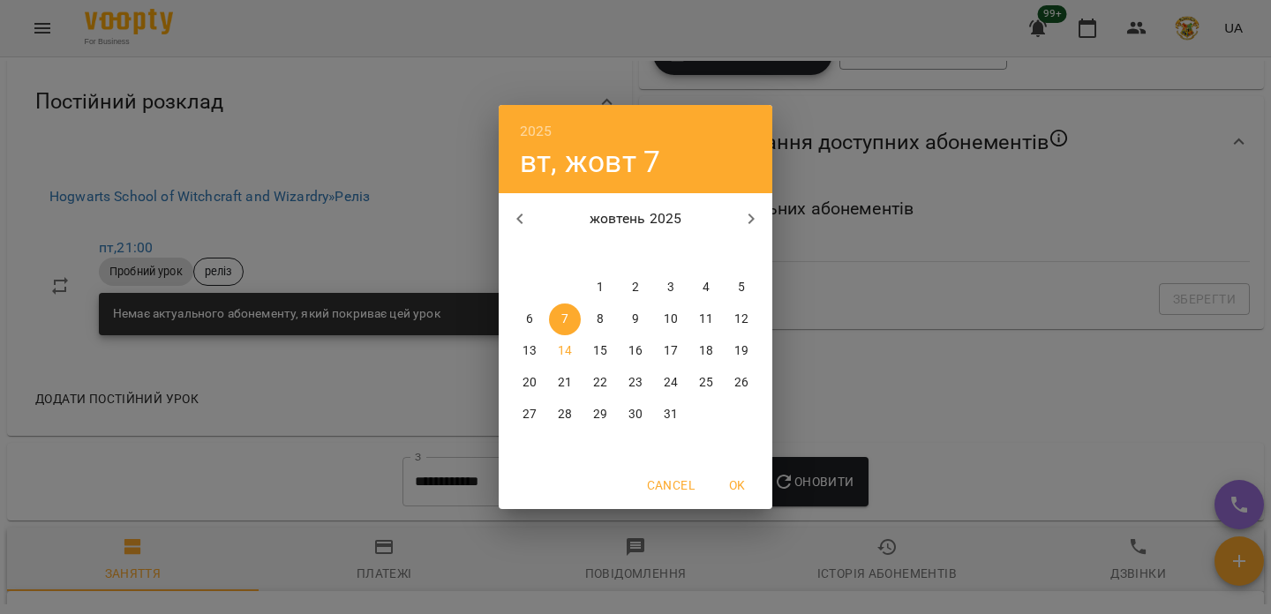
click at [526, 123] on h6 "2025" at bounding box center [536, 131] width 33 height 25
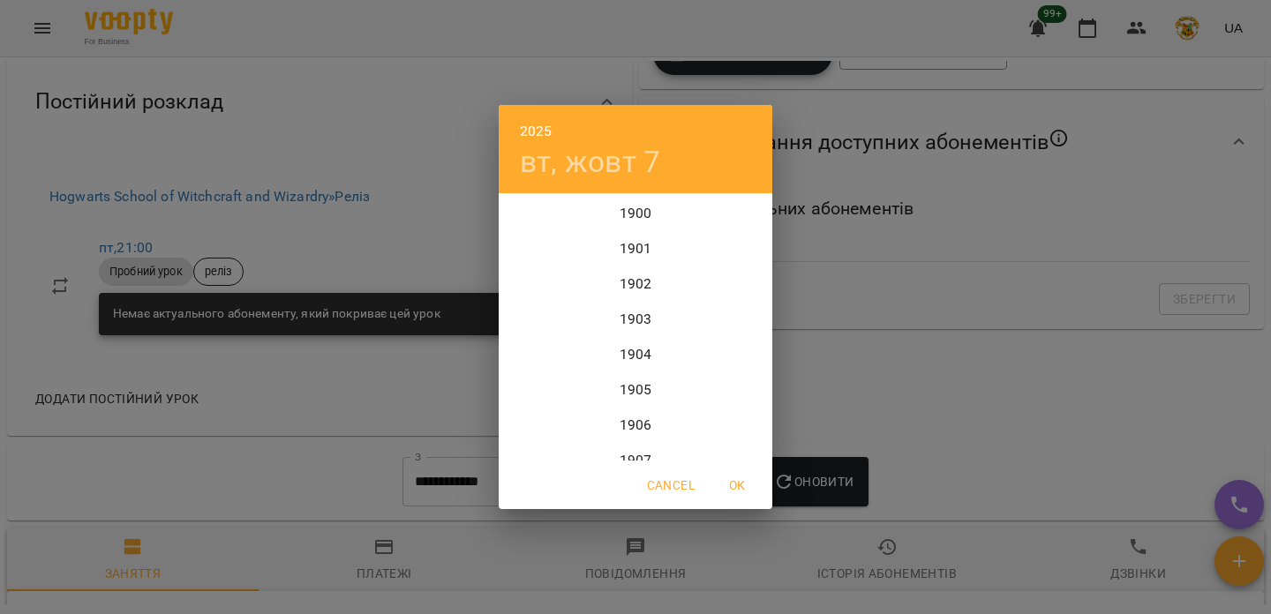
scroll to position [4307, 0]
click at [638, 289] on div "2024" at bounding box center [636, 284] width 274 height 35
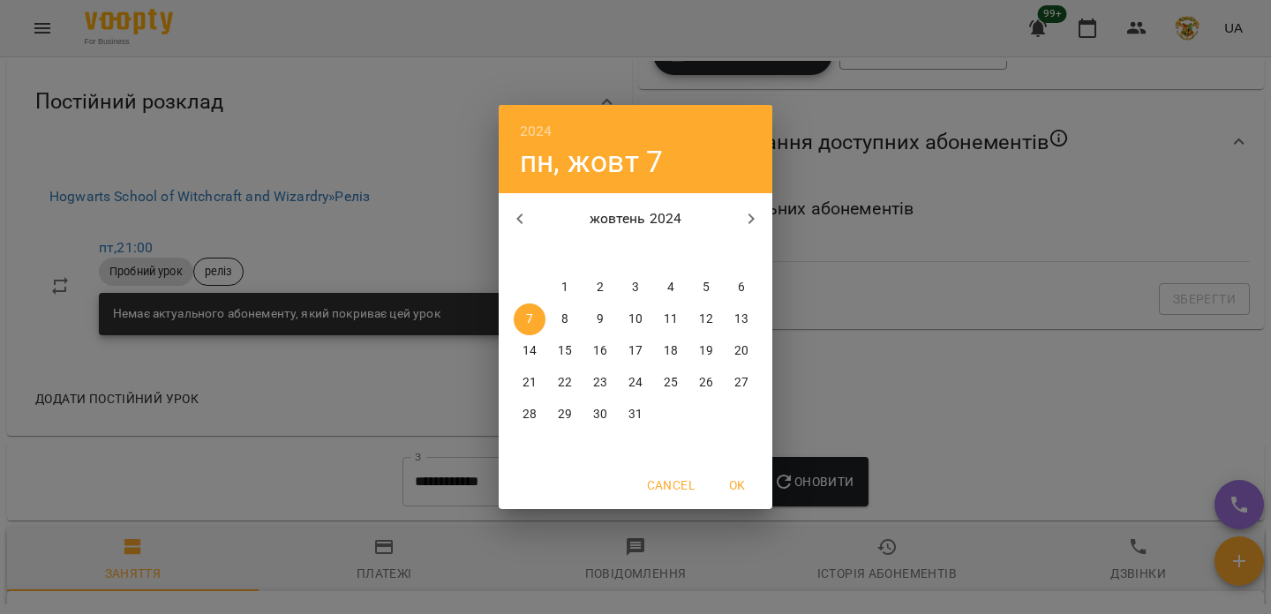
click at [741, 485] on span "OK" at bounding box center [737, 485] width 42 height 21
type input "**********"
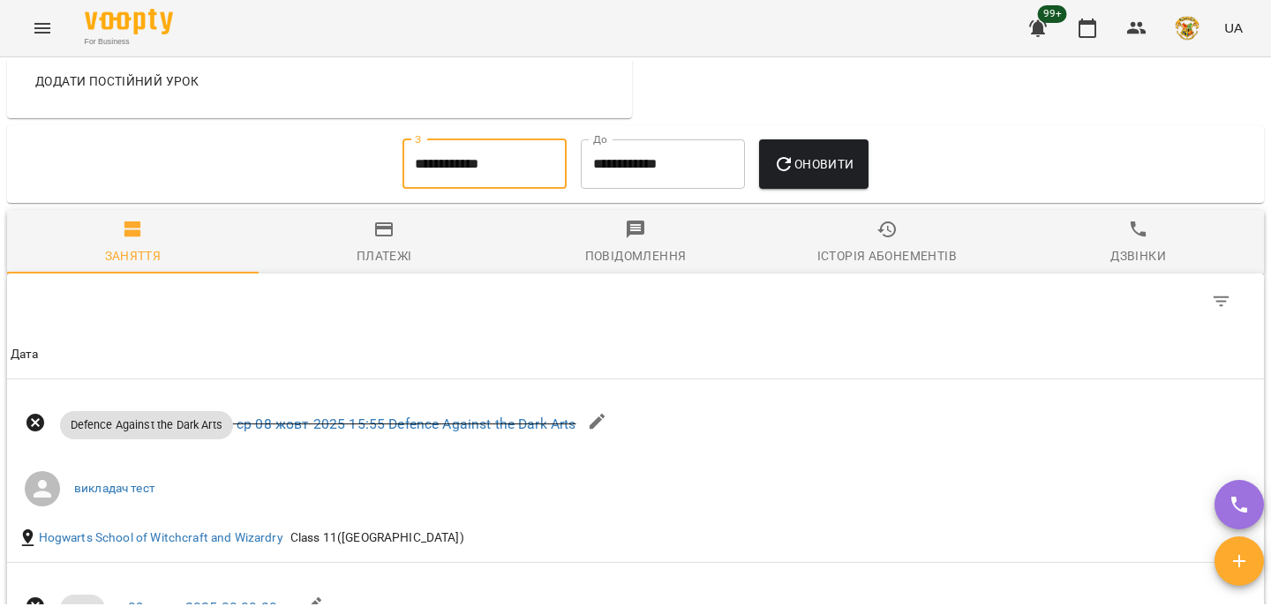
click at [825, 182] on button "Оновити" at bounding box center [813, 163] width 109 height 49
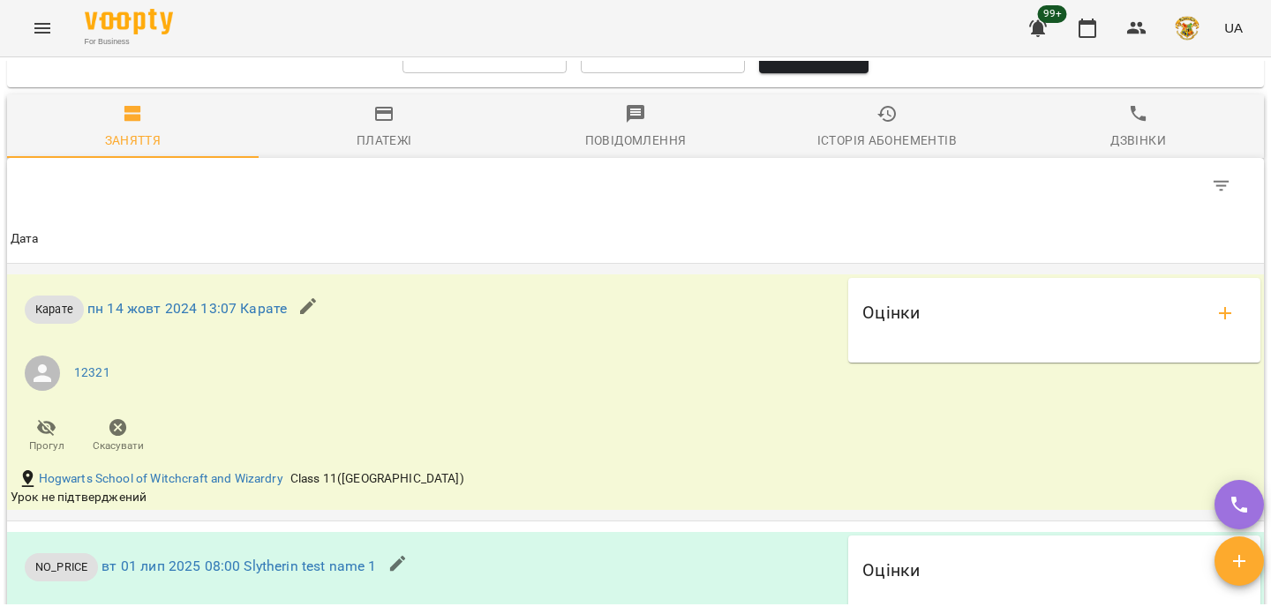
scroll to position [1036, 0]
click at [184, 315] on link "пн 14 жовт 2024 13:07 Карате" at bounding box center [186, 306] width 199 height 17
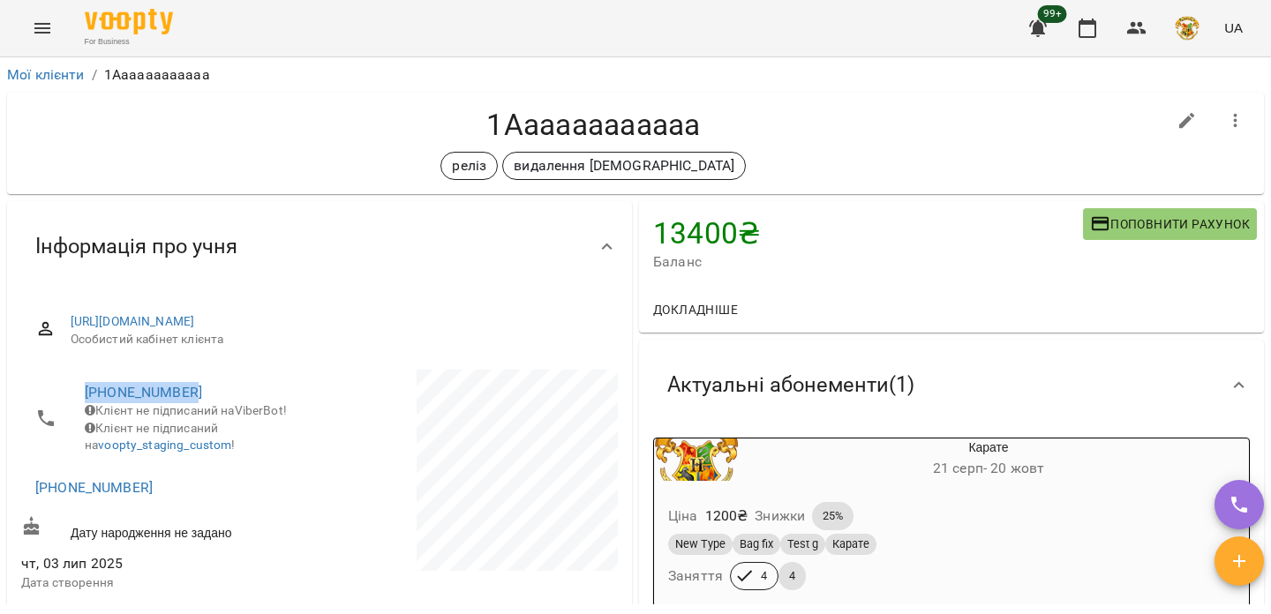
drag, startPoint x: 195, startPoint y: 408, endPoint x: 75, endPoint y: 411, distance: 120.1
click at [75, 411] on li "[PHONE_NUMBER] Клієнт не підписаний на ViberBot! Клієнт не підписаний на voopty…" at bounding box center [168, 419] width 295 height 98
copy link "[PHONE_NUMBER]"
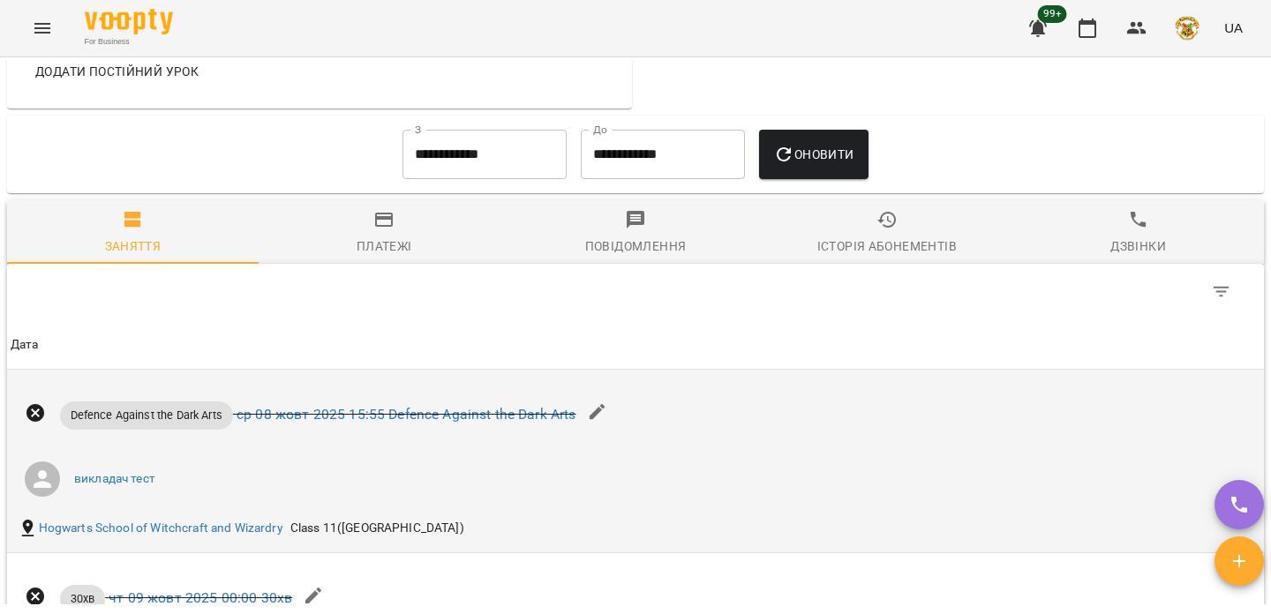
scroll to position [929, 0]
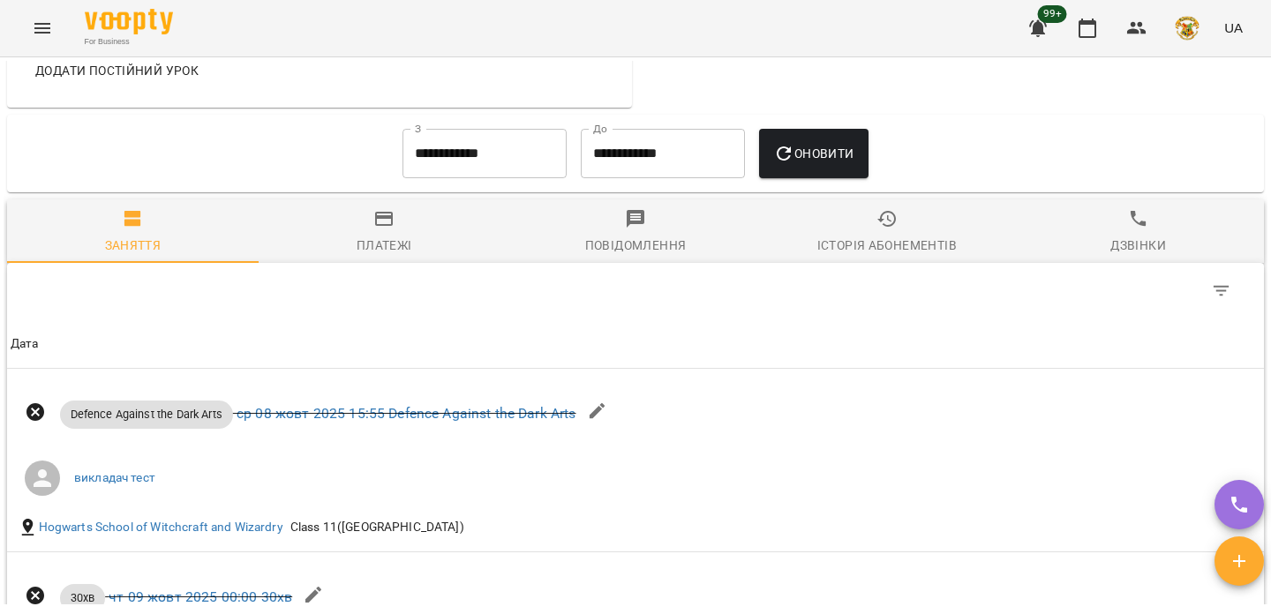
click at [455, 178] on input "**********" at bounding box center [484, 153] width 164 height 49
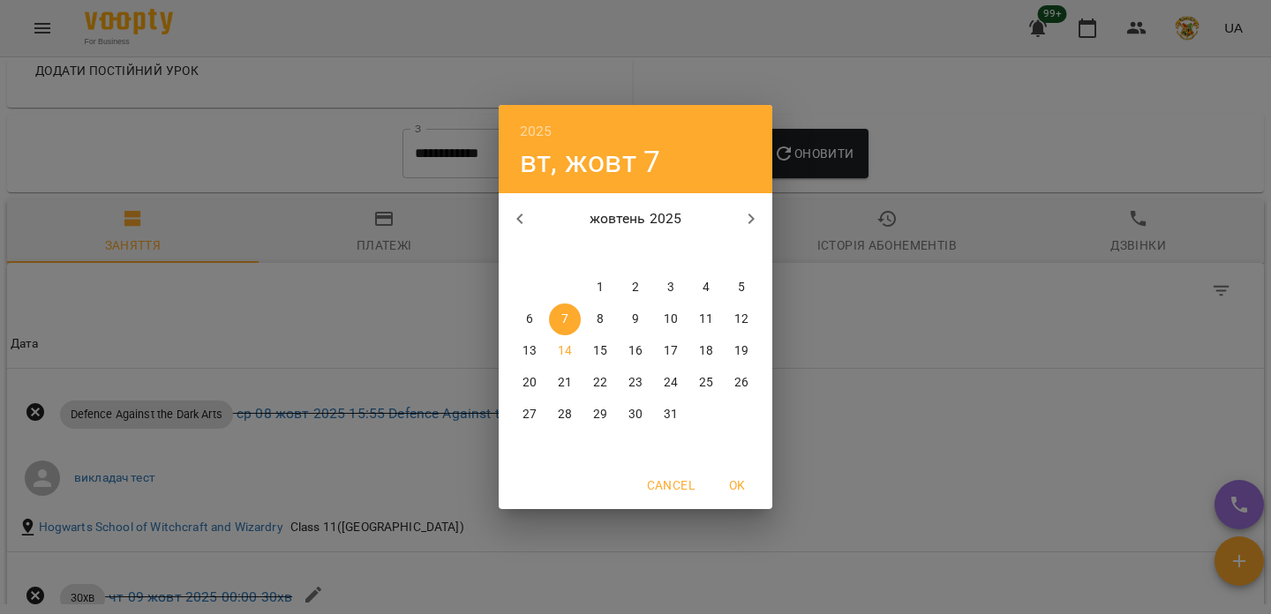
click at [550, 137] on h6 "2025" at bounding box center [536, 131] width 33 height 25
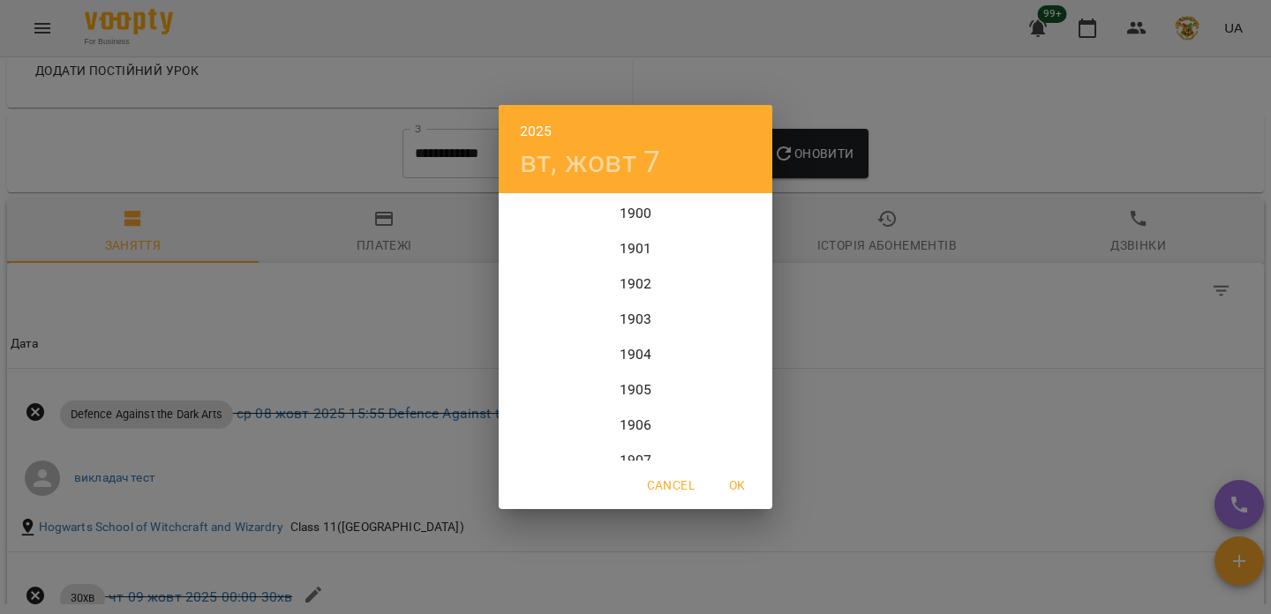
scroll to position [4307, 0]
click at [644, 276] on div "2024" at bounding box center [636, 284] width 274 height 35
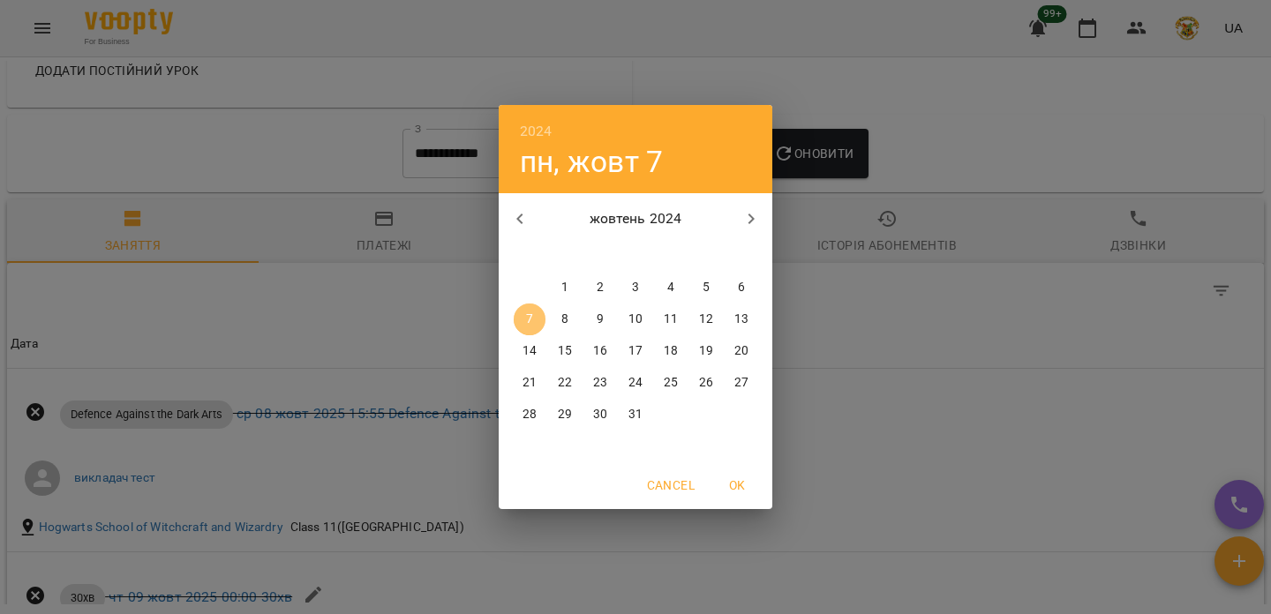
click at [531, 321] on p "7" at bounding box center [529, 320] width 7 height 18
type input "**********"
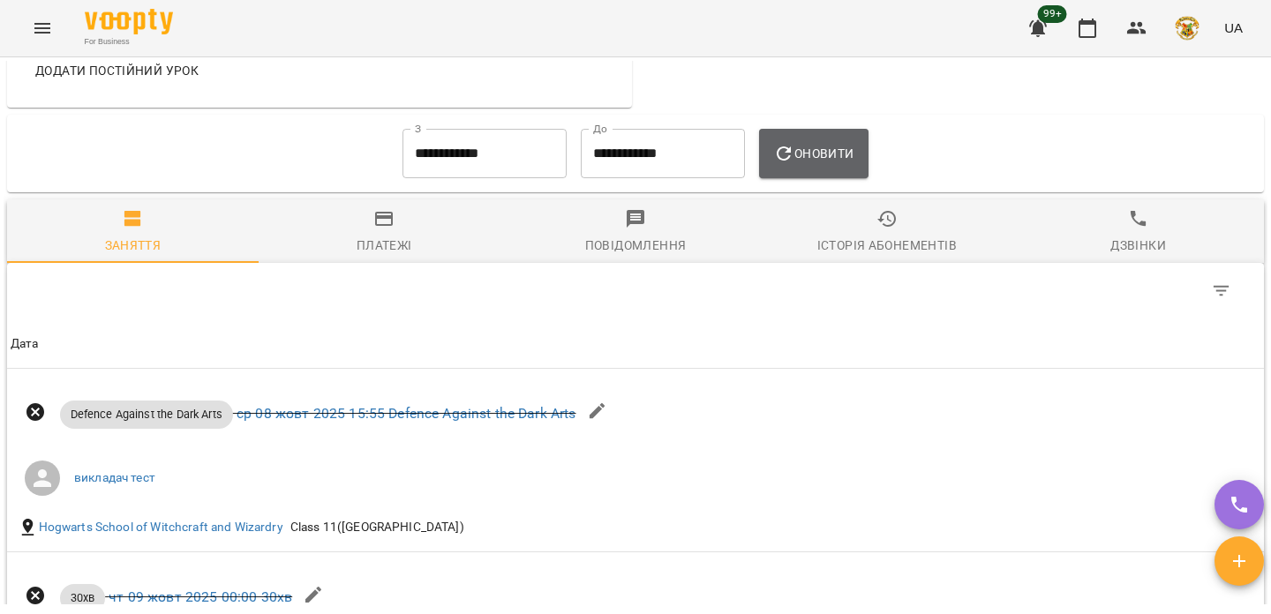
click at [868, 178] on button "Оновити" at bounding box center [813, 153] width 109 height 49
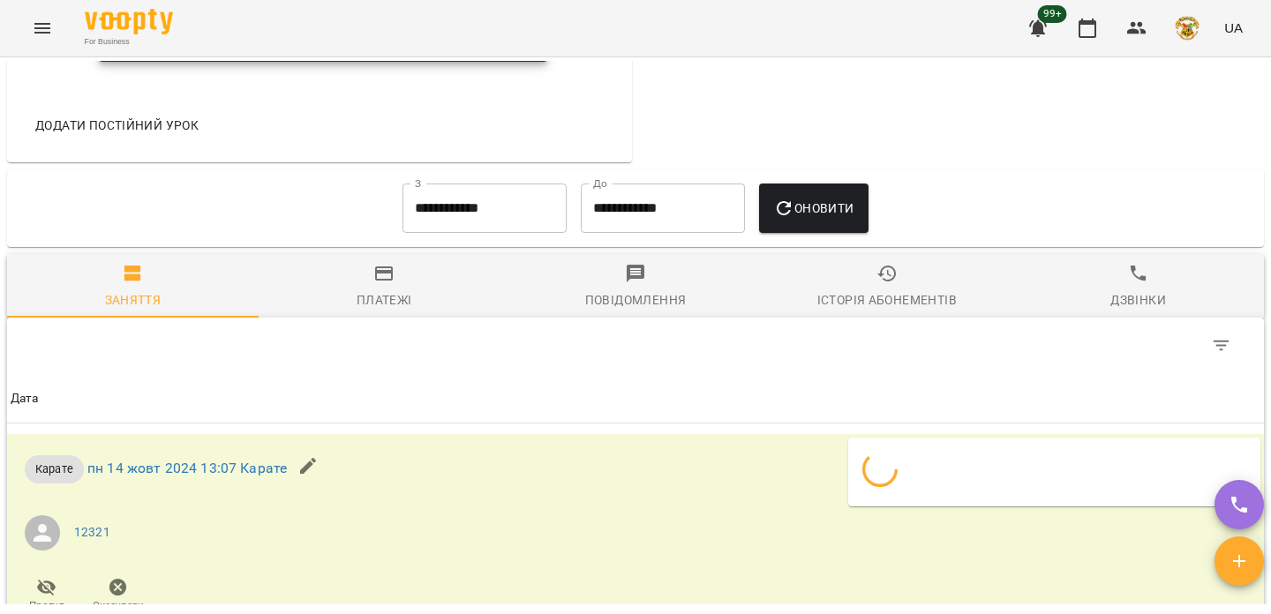
scroll to position [929, 0]
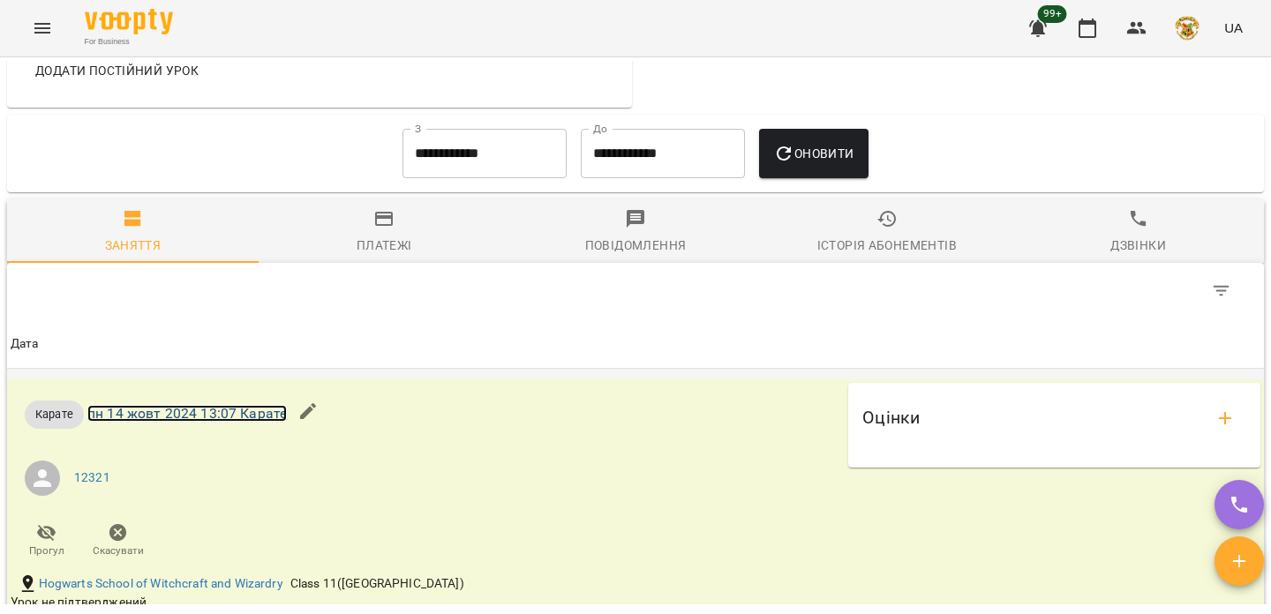
click at [225, 422] on link "пн 14 жовт 2024 13:07 Карате" at bounding box center [186, 413] width 199 height 17
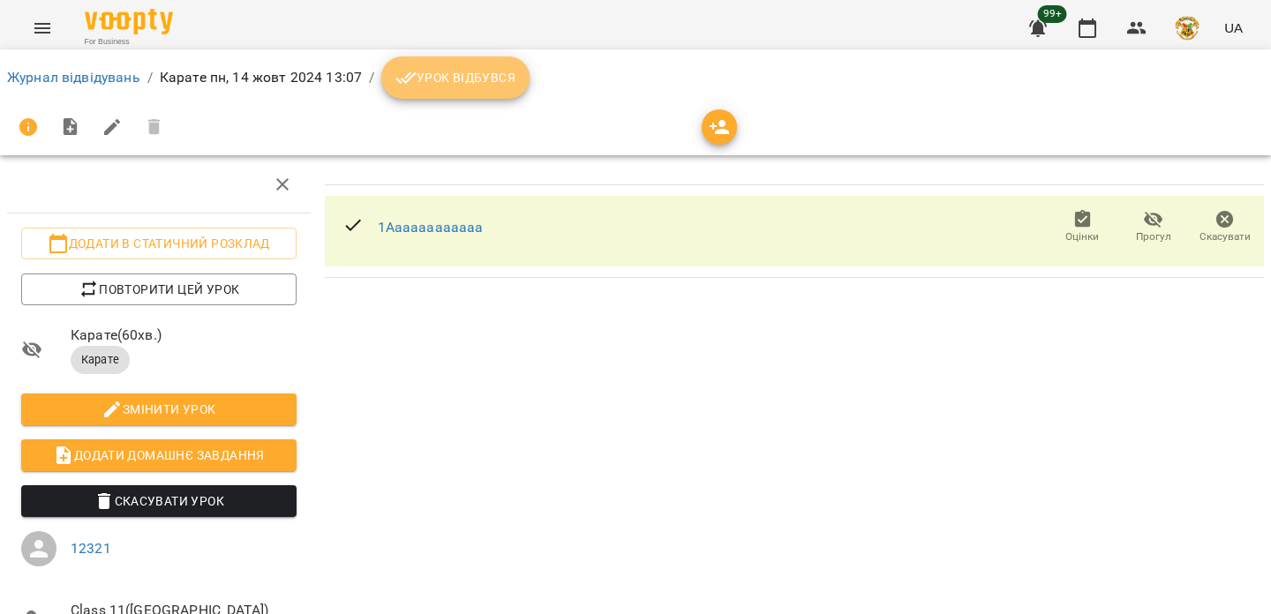
click at [438, 78] on span "Урок відбувся" at bounding box center [455, 77] width 120 height 21
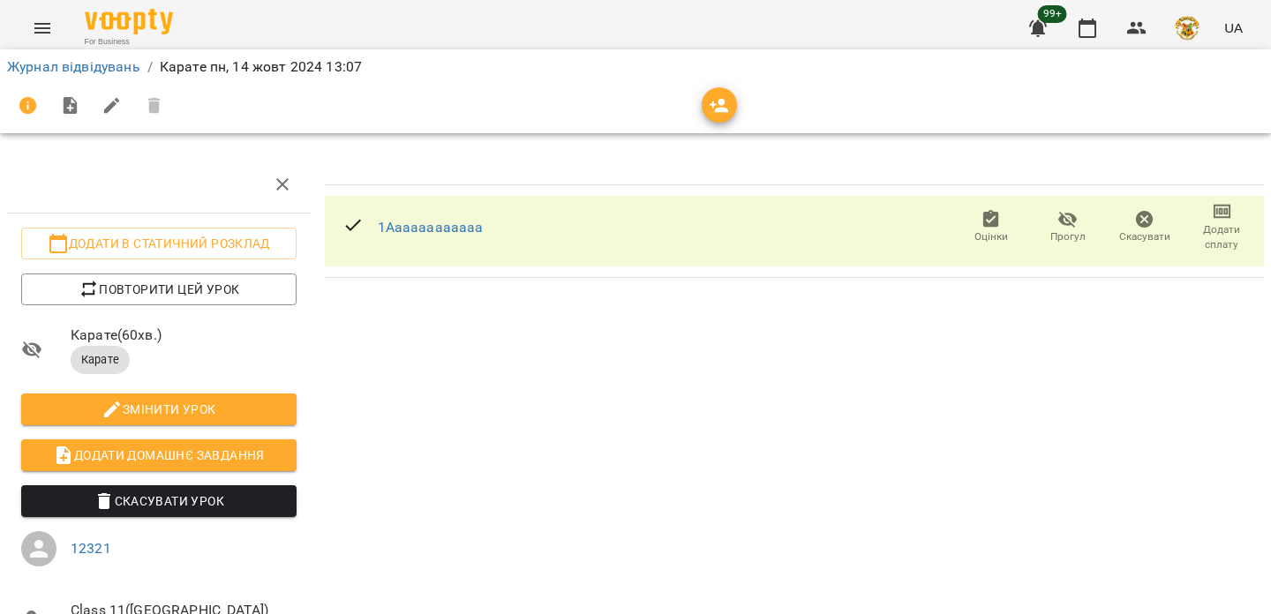
click at [49, 11] on button "Menu" at bounding box center [42, 28] width 42 height 42
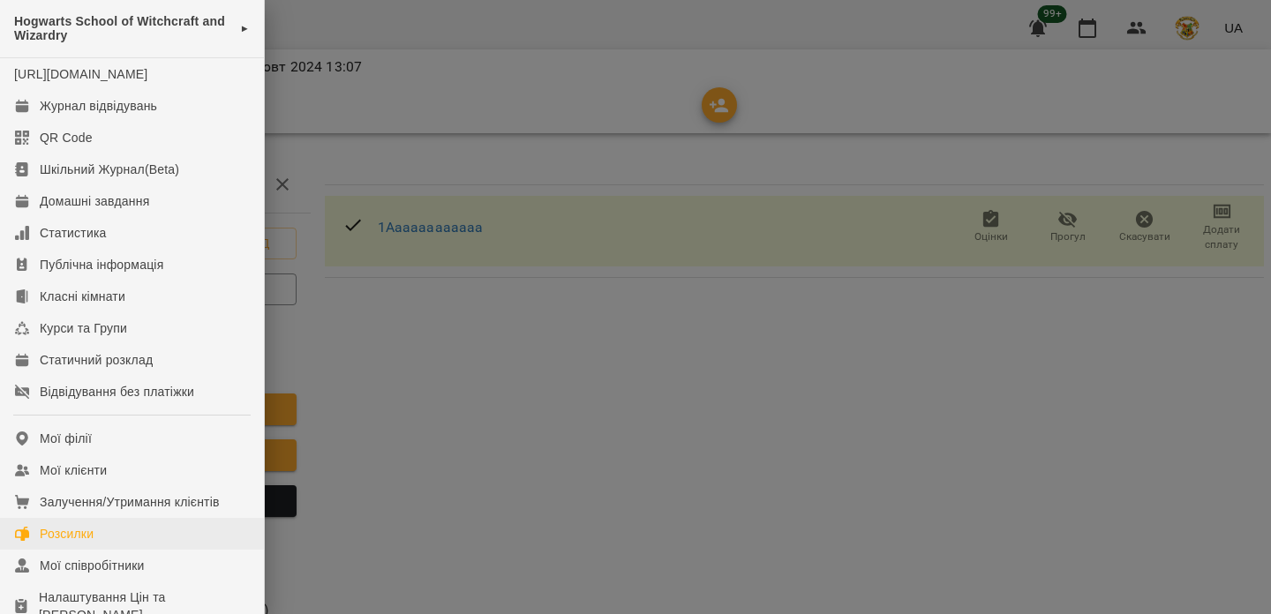
scroll to position [103, 0]
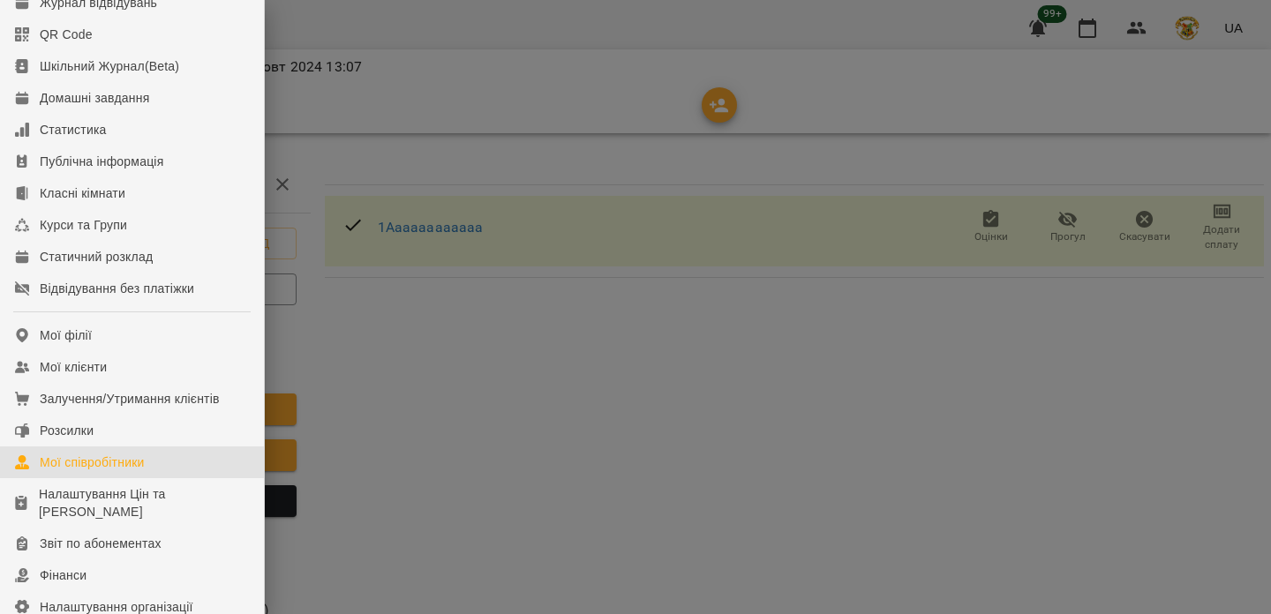
click at [131, 468] on link "Мої співробітники" at bounding box center [132, 463] width 264 height 32
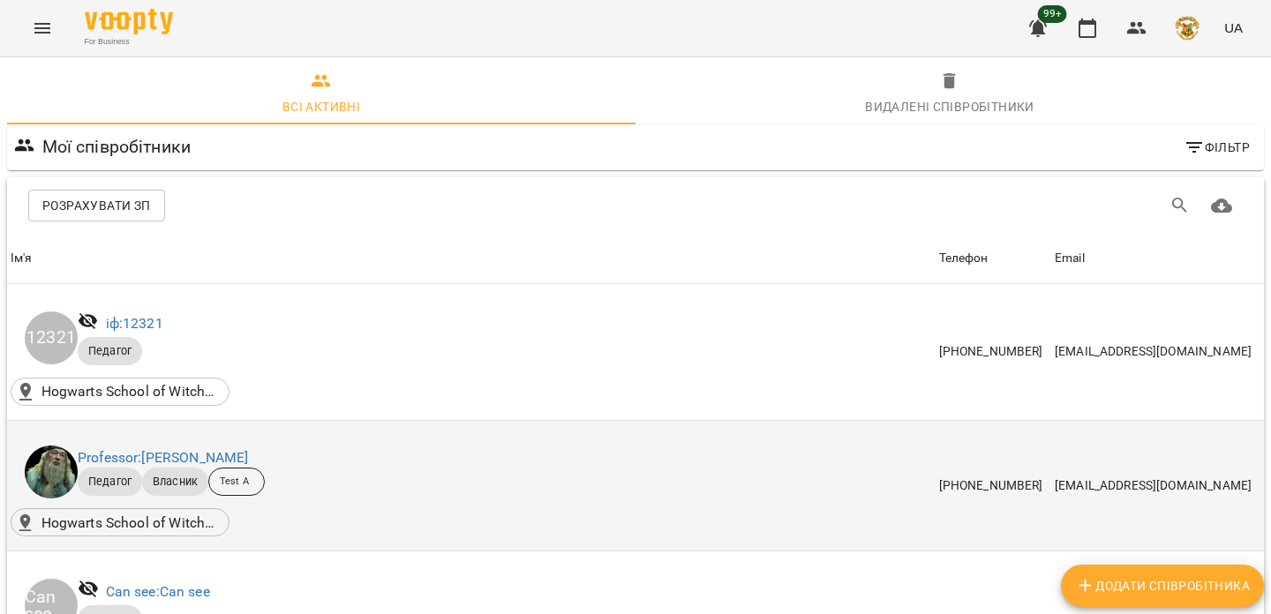
scroll to position [2606, 0]
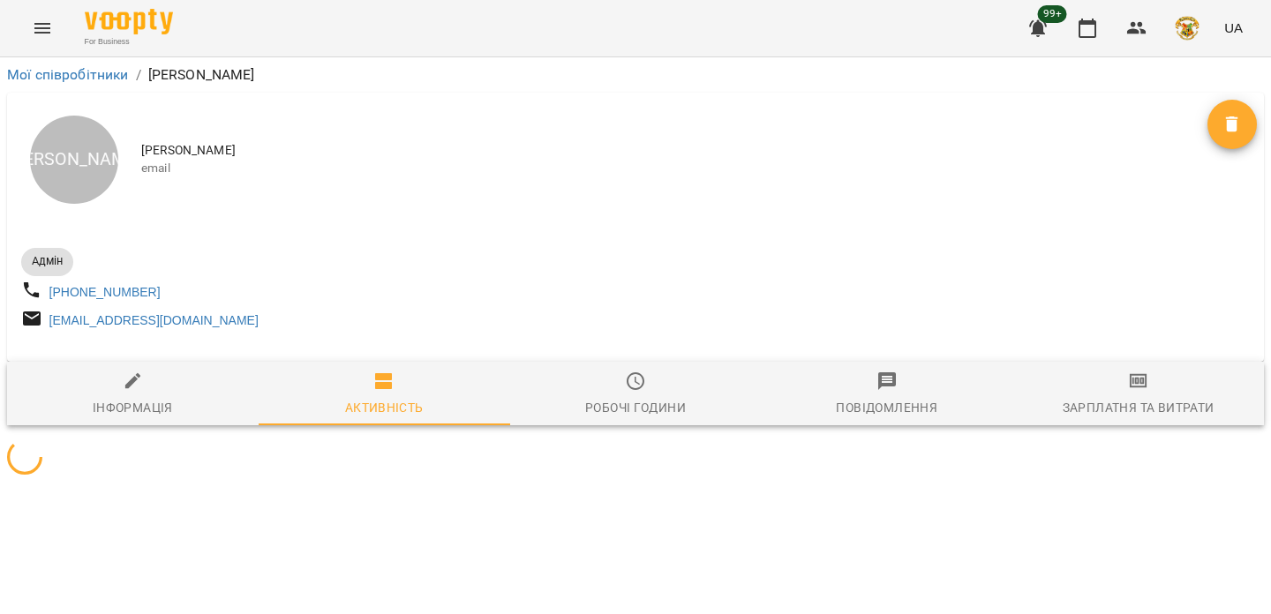
click at [88, 406] on span "Інформація" at bounding box center [133, 395] width 230 height 48
select select "**"
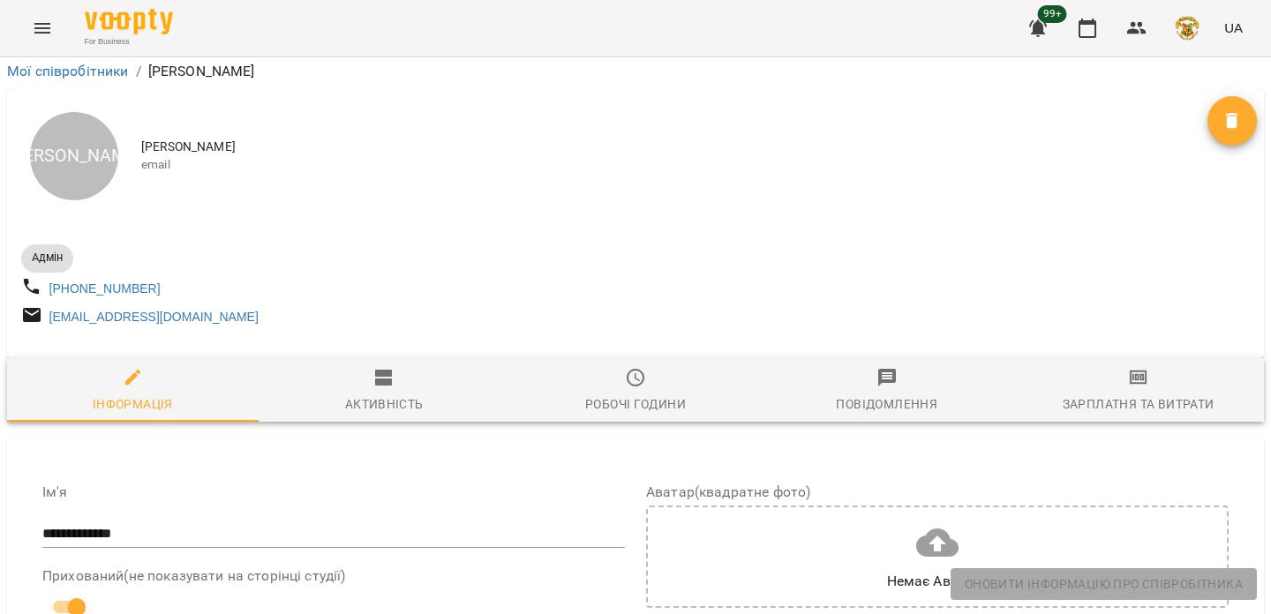
scroll to position [831, 0]
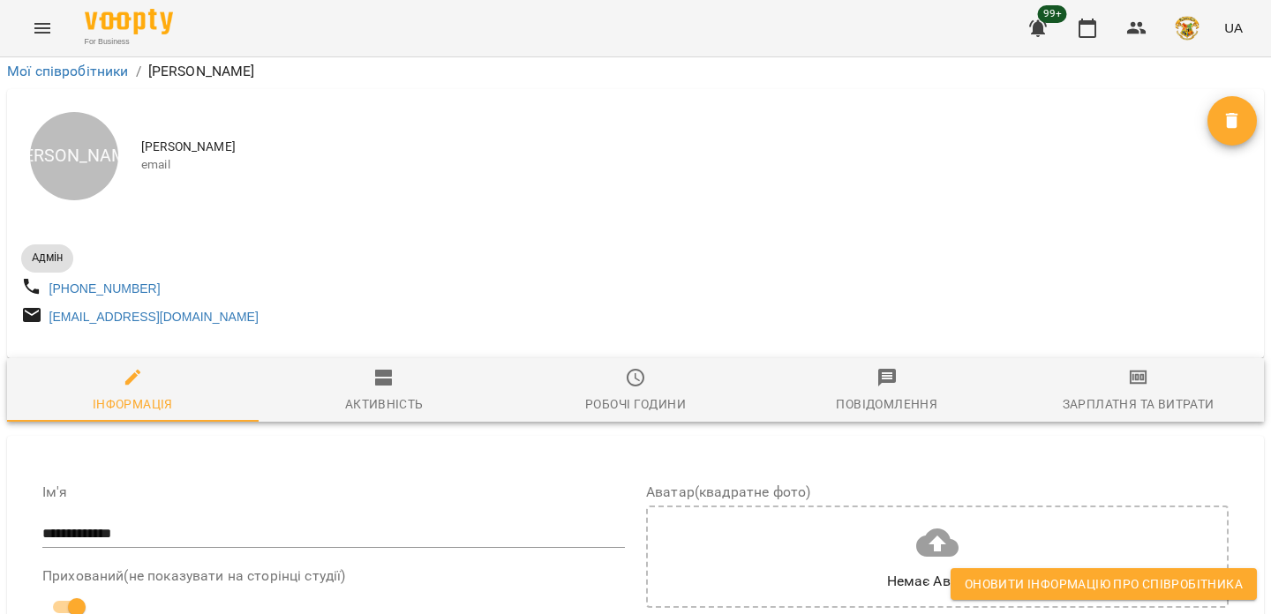
click at [1060, 595] on button "Оновити інформацію про співробітника" at bounding box center [1103, 584] width 306 height 32
